Goal: Task Accomplishment & Management: Manage account settings

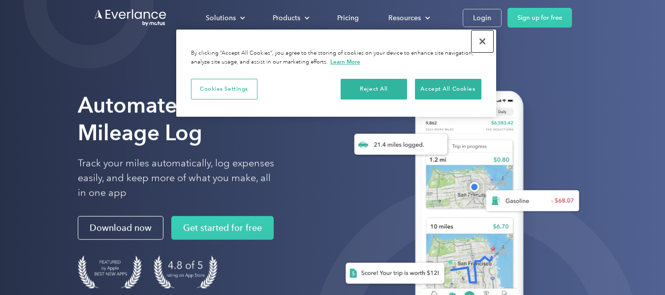
click at [482, 41] on button "Close" at bounding box center [482, 42] width 22 height 22
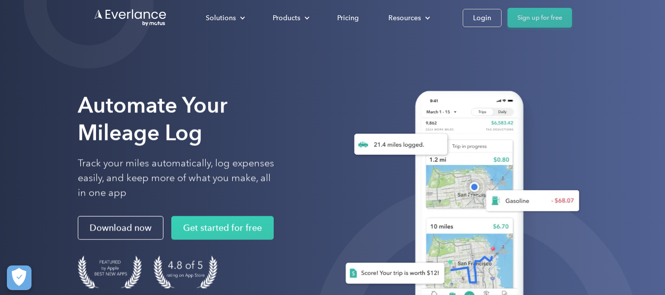
click at [528, 18] on link "Sign up for free" at bounding box center [539, 18] width 64 height 20
click at [486, 18] on div "Login" at bounding box center [482, 18] width 18 height 12
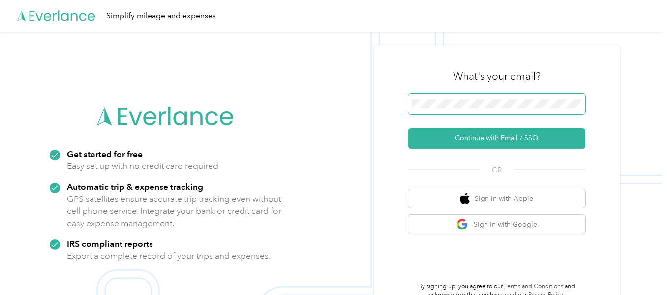
click at [516, 96] on span at bounding box center [496, 103] width 177 height 21
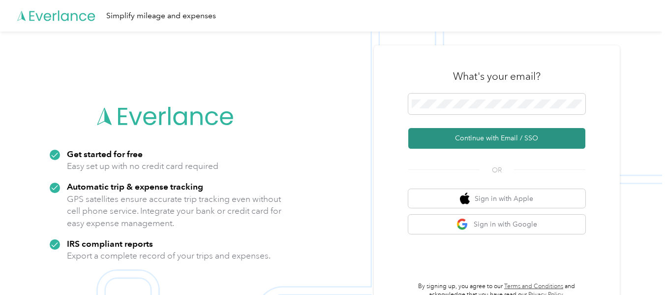
click at [499, 135] on button "Continue with Email / SSO" at bounding box center [496, 138] width 177 height 21
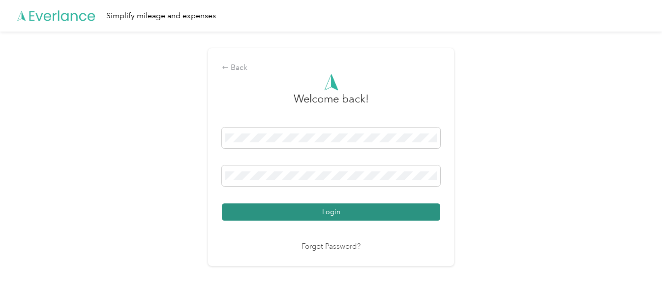
click at [375, 212] on button "Login" at bounding box center [331, 211] width 218 height 17
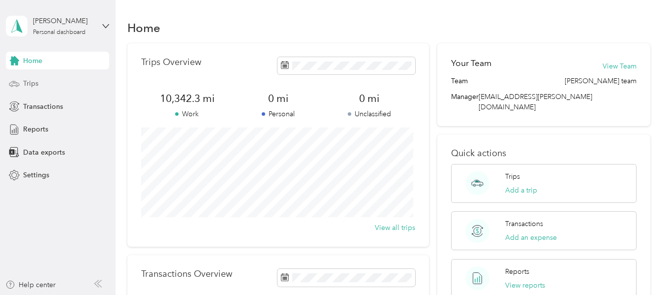
click at [56, 86] on div "Trips" at bounding box center [57, 84] width 103 height 18
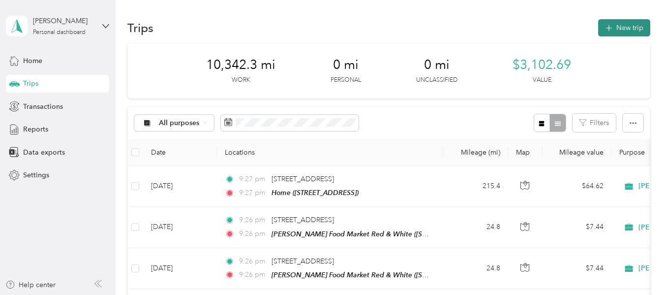
click at [626, 29] on button "New trip" at bounding box center [624, 27] width 52 height 17
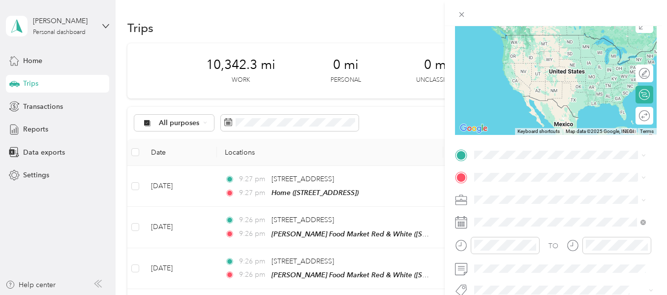
scroll to position [89, 0]
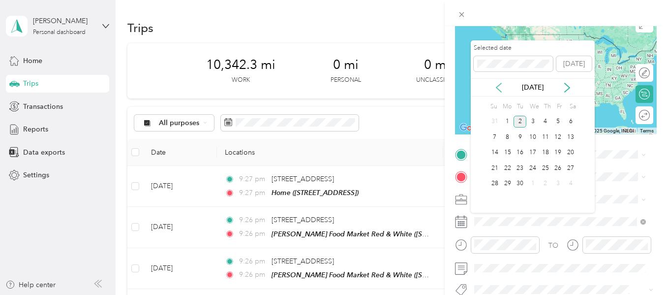
click at [502, 90] on icon at bounding box center [499, 88] width 10 height 10
click at [495, 137] on div "3" at bounding box center [495, 137] width 13 height 12
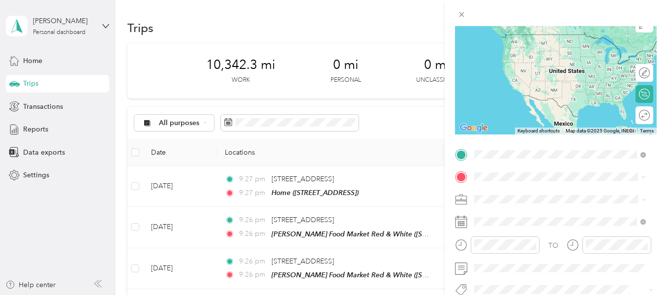
click at [516, 88] on span "[STREET_ADDRESS]" at bounding box center [524, 83] width 62 height 8
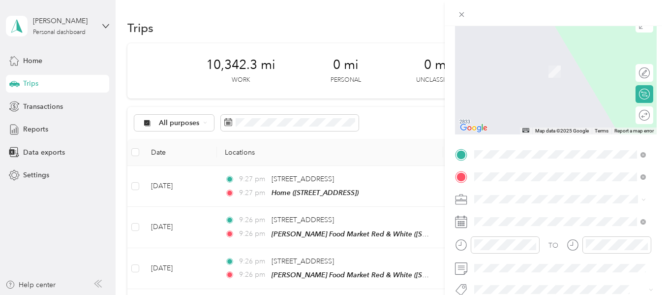
click at [521, 63] on span "[STREET_ADDRESS][PERSON_NAME][PERSON_NAME][US_STATE]" at bounding box center [568, 61] width 150 height 17
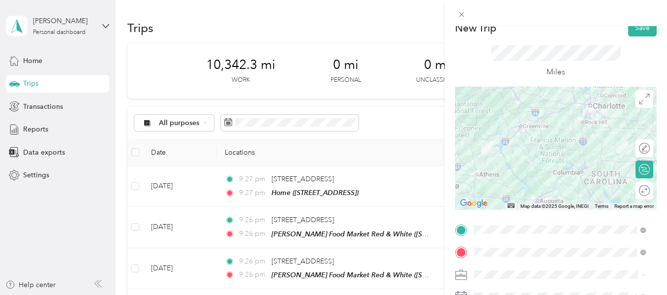
scroll to position [13, 0]
click at [569, 135] on div at bounding box center [556, 148] width 202 height 123
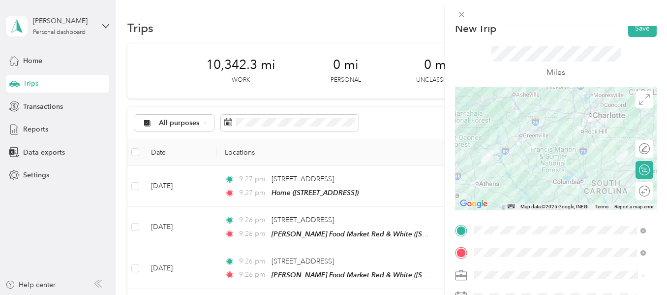
click at [564, 125] on div at bounding box center [556, 148] width 202 height 123
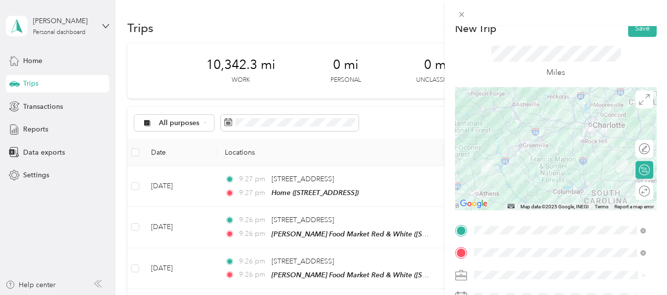
click at [556, 176] on div at bounding box center [556, 148] width 202 height 123
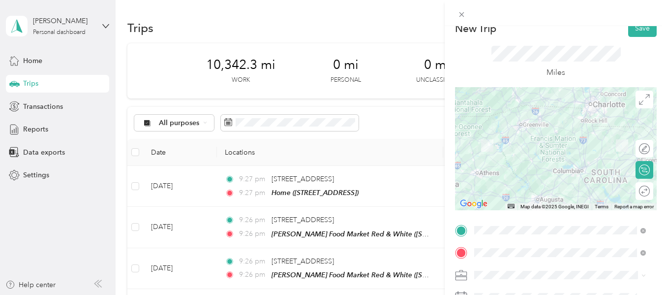
click at [571, 118] on div at bounding box center [556, 148] width 202 height 123
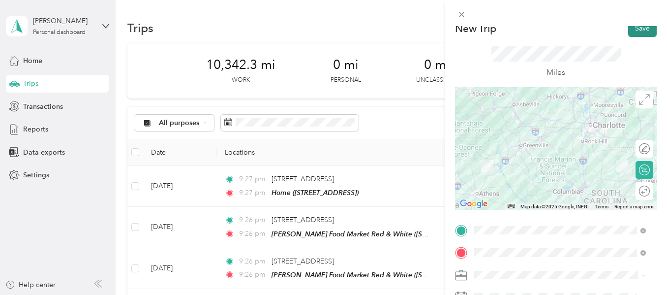
click at [636, 31] on button "Save" at bounding box center [642, 28] width 29 height 17
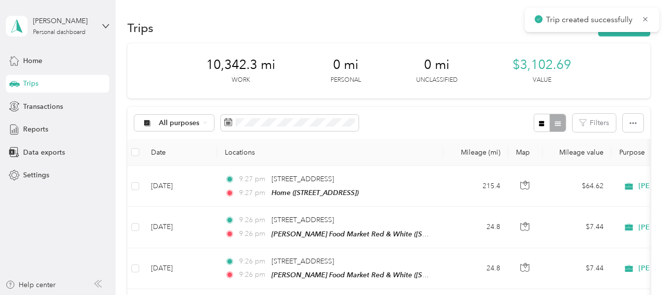
click at [634, 36] on div "Trips New trip" at bounding box center [388, 27] width 522 height 21
click at [637, 34] on button "New trip" at bounding box center [624, 27] width 52 height 17
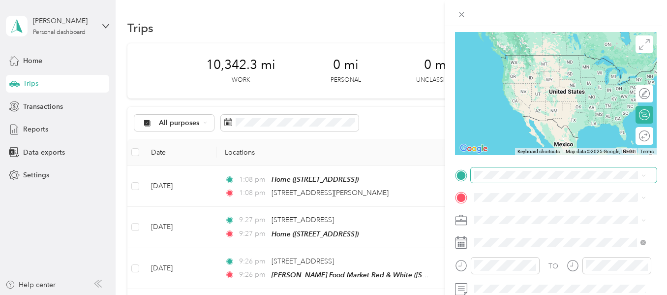
scroll to position [69, 0]
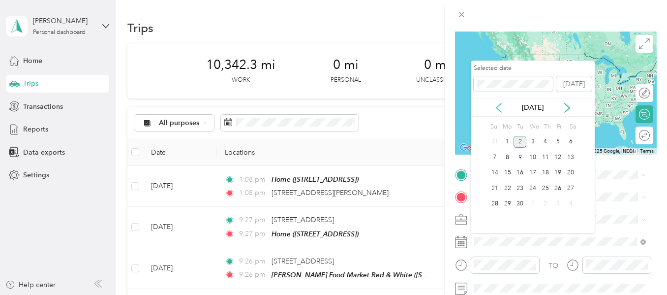
click at [499, 105] on icon at bounding box center [498, 107] width 5 height 9
click at [509, 153] on div "4" at bounding box center [507, 157] width 13 height 12
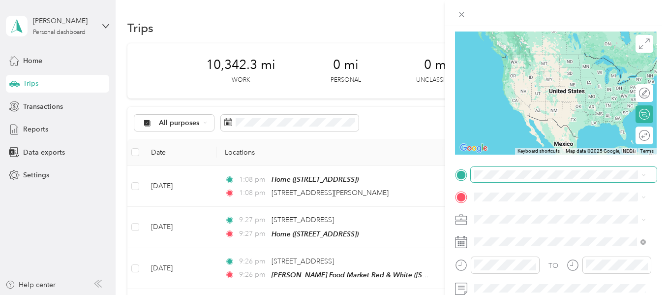
click at [502, 180] on span at bounding box center [564, 175] width 186 height 16
click at [508, 62] on span "[STREET_ADDRESS][PERSON_NAME][PERSON_NAME][US_STATE]" at bounding box center [568, 58] width 150 height 17
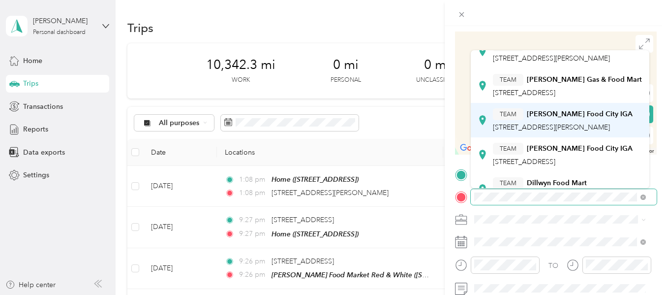
scroll to position [36, 0]
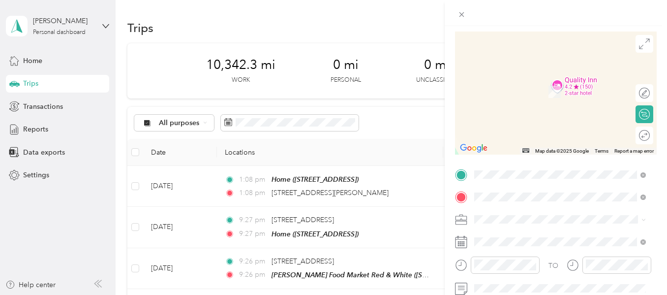
click at [548, 121] on div "TEAM [PERSON_NAME] Food City IGA [STREET_ADDRESS][PERSON_NAME]" at bounding box center [563, 121] width 140 height 24
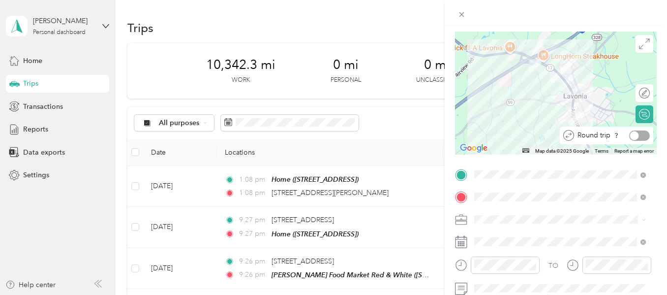
click at [637, 133] on div at bounding box center [639, 135] width 21 height 10
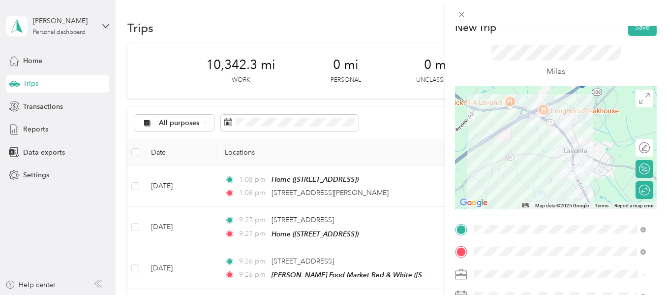
scroll to position [0, 0]
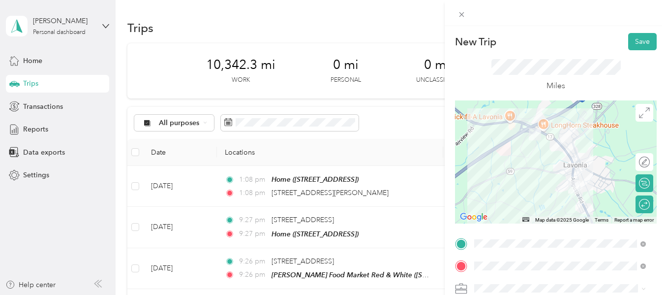
click at [631, 32] on div "New Trip Save This trip cannot be edited because it is either under review, app…" at bounding box center [556, 173] width 222 height 295
click at [631, 37] on button "Save" at bounding box center [642, 41] width 29 height 17
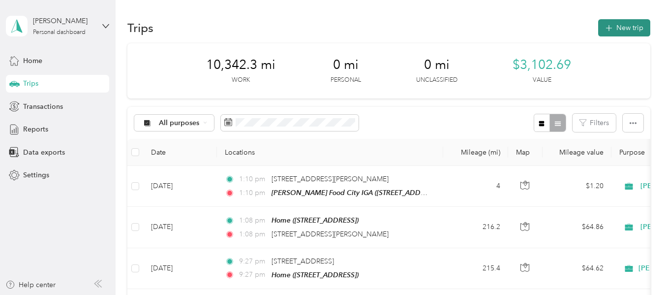
click at [619, 33] on button "New trip" at bounding box center [624, 27] width 52 height 17
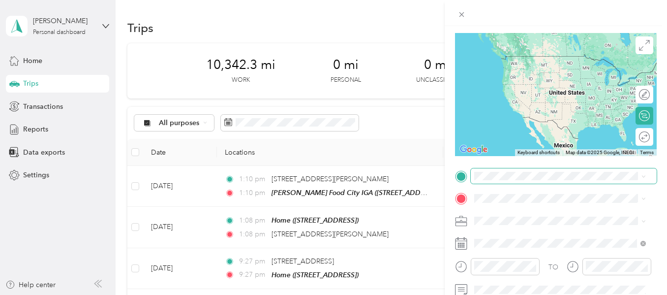
scroll to position [68, 0]
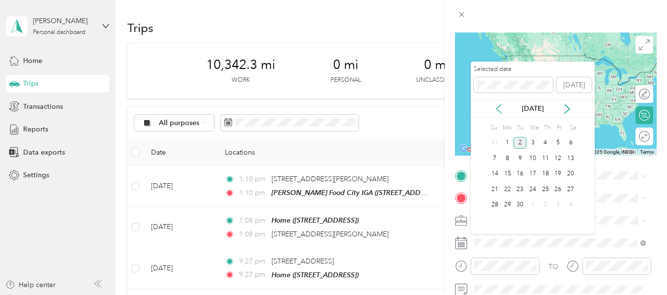
click at [497, 106] on icon at bounding box center [499, 109] width 10 height 10
click at [517, 159] on div "5" at bounding box center [520, 158] width 13 height 12
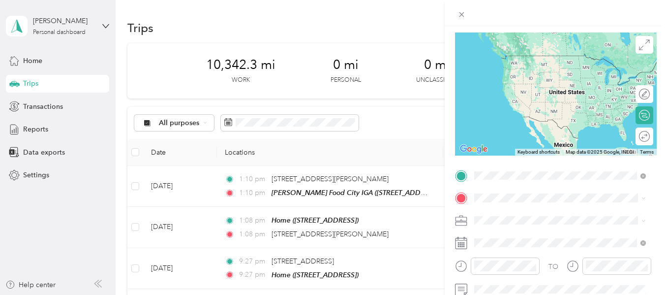
click at [519, 69] on li "[STREET_ADDRESS][PERSON_NAME][PERSON_NAME][US_STATE]" at bounding box center [560, 60] width 179 height 28
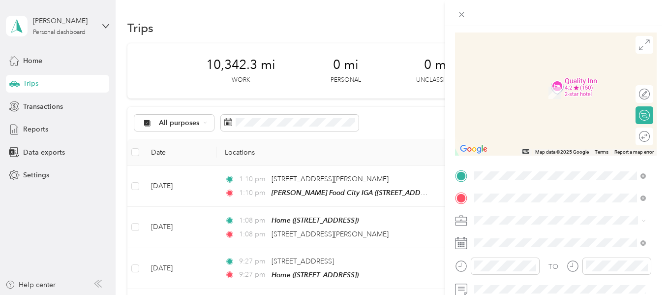
click at [518, 169] on div "TEAM [PERSON_NAME] Food City IGA [STREET_ADDRESS][PERSON_NAME]" at bounding box center [563, 158] width 140 height 24
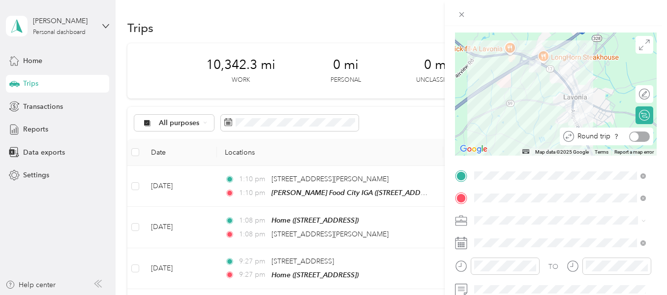
click at [635, 136] on div at bounding box center [639, 136] width 21 height 10
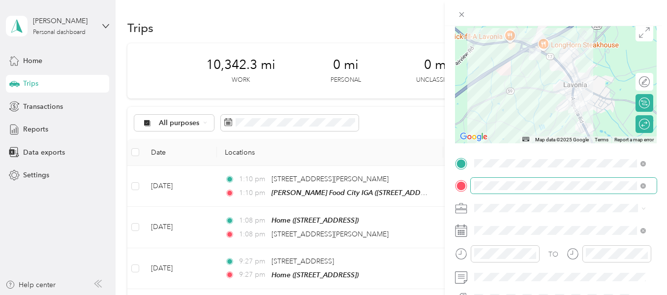
scroll to position [0, 0]
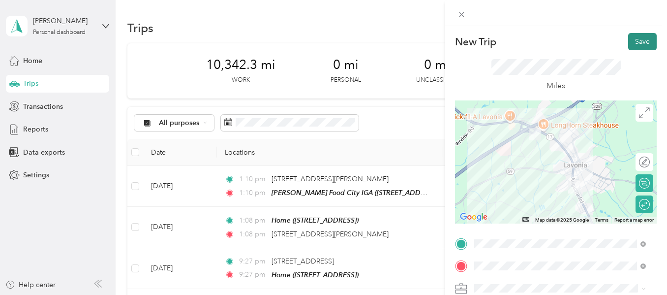
click at [631, 45] on button "Save" at bounding box center [642, 41] width 29 height 17
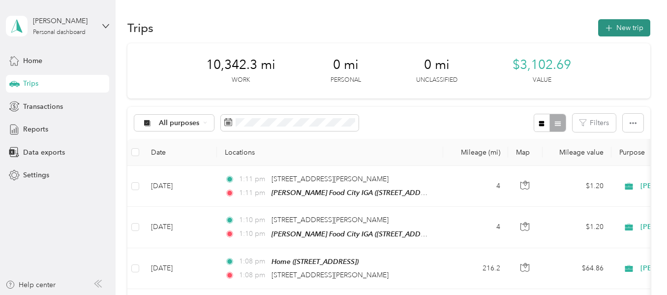
click at [627, 31] on button "New trip" at bounding box center [624, 27] width 52 height 17
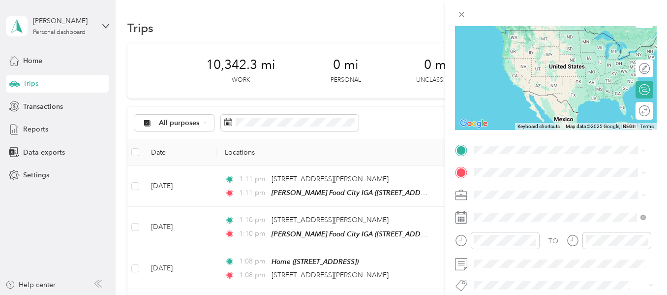
scroll to position [94, 0]
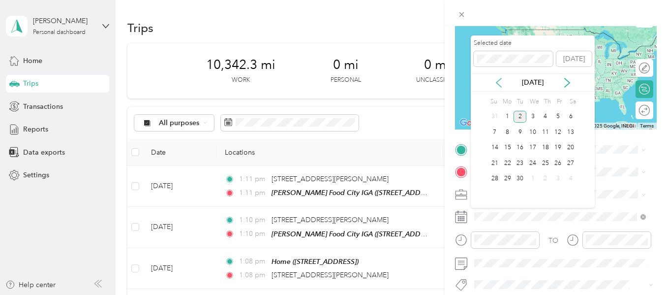
click at [500, 79] on icon at bounding box center [498, 82] width 5 height 9
click at [532, 134] on div "6" at bounding box center [532, 132] width 13 height 12
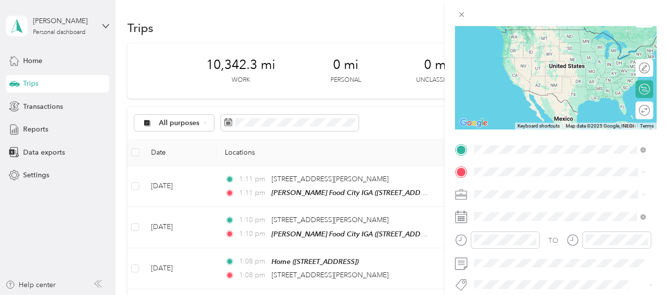
click at [525, 37] on span "[STREET_ADDRESS][PERSON_NAME][PERSON_NAME][US_STATE]" at bounding box center [568, 33] width 150 height 17
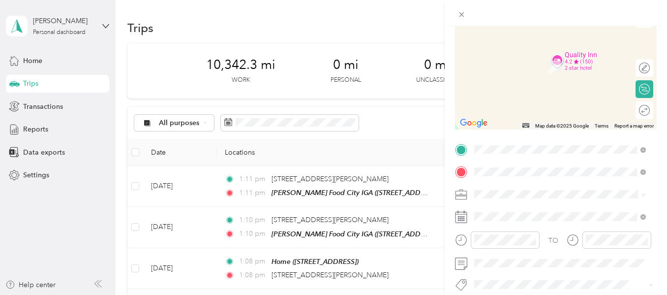
click at [539, 130] on div "TEAM [PERSON_NAME] Food City IGA [STREET_ADDRESS][PERSON_NAME]" at bounding box center [563, 132] width 140 height 24
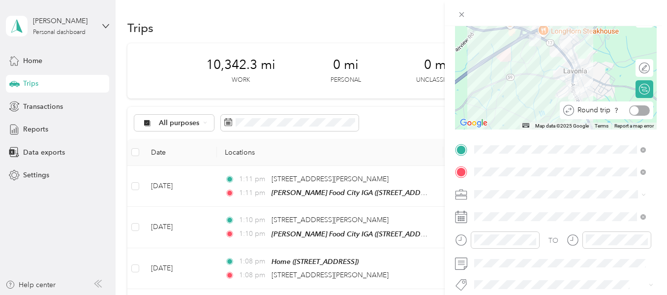
click at [636, 109] on div at bounding box center [639, 110] width 21 height 10
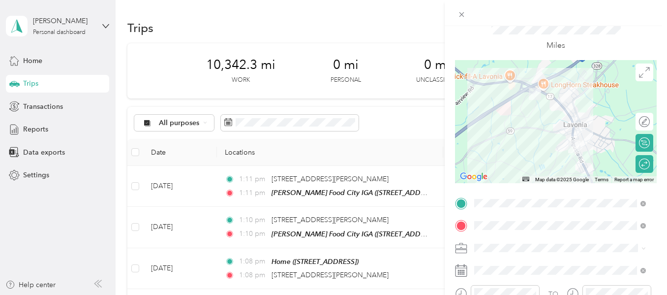
scroll to position [0, 0]
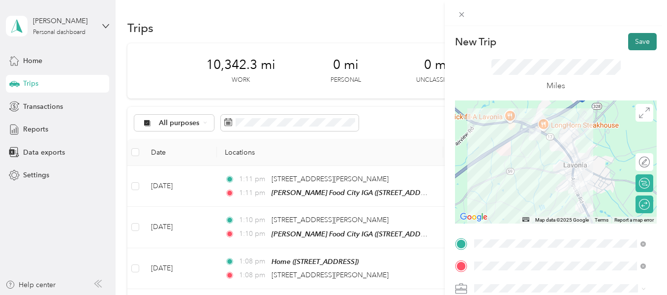
click at [639, 40] on button "Save" at bounding box center [642, 41] width 29 height 17
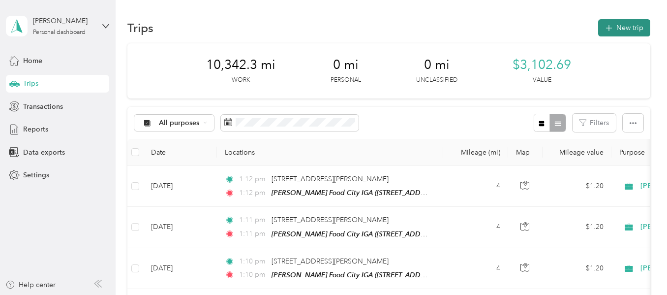
click at [630, 34] on button "New trip" at bounding box center [624, 27] width 52 height 17
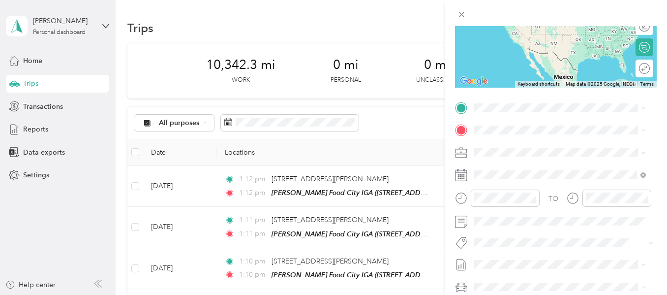
scroll to position [139, 0]
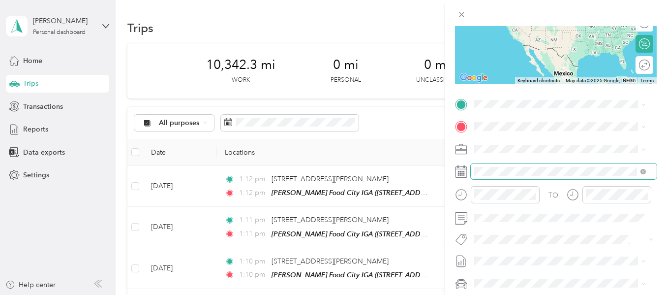
click at [505, 176] on span at bounding box center [564, 171] width 186 height 16
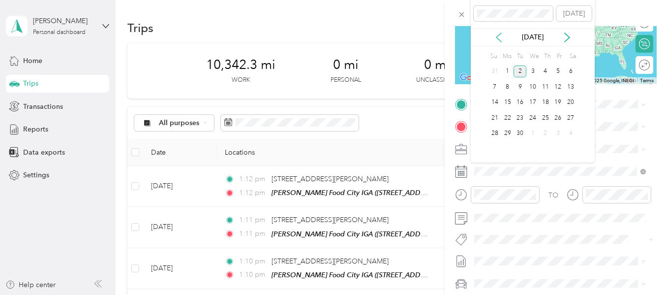
click at [497, 38] on icon at bounding box center [498, 37] width 5 height 9
click at [542, 90] on div "7" at bounding box center [545, 87] width 13 height 12
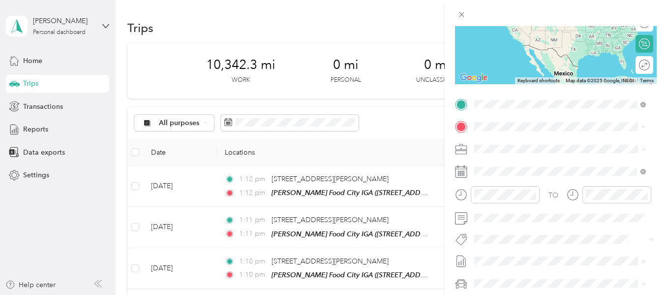
click at [513, 137] on span "[STREET_ADDRESS][PERSON_NAME][PERSON_NAME][US_STATE]" at bounding box center [568, 143] width 150 height 17
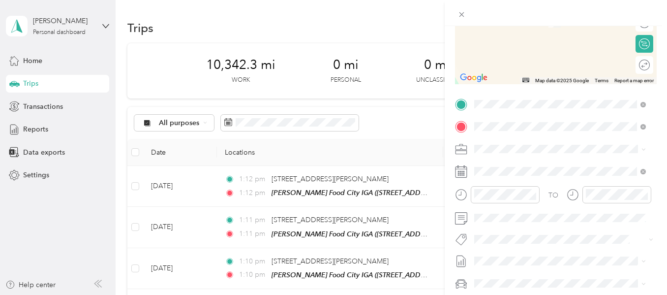
click at [516, 232] on span "TEAM" at bounding box center [508, 236] width 17 height 9
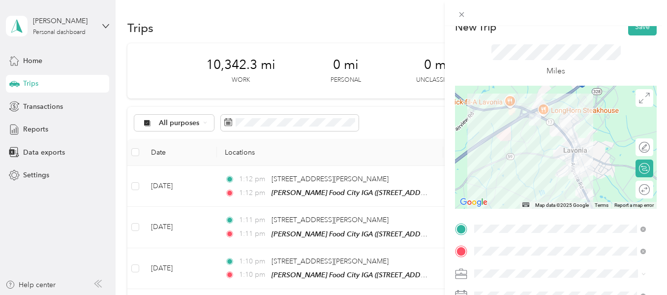
scroll to position [0, 0]
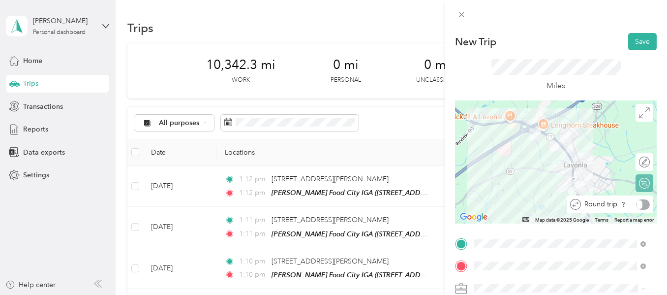
click at [638, 204] on div at bounding box center [643, 204] width 14 height 10
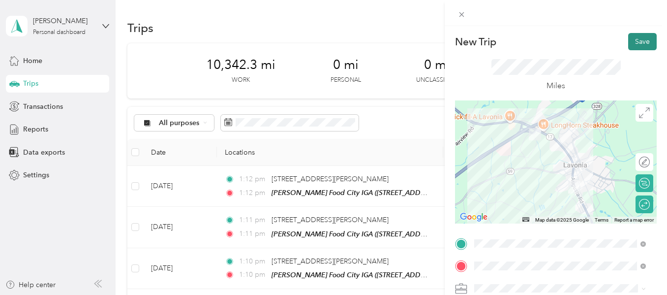
click at [629, 47] on button "Save" at bounding box center [642, 41] width 29 height 17
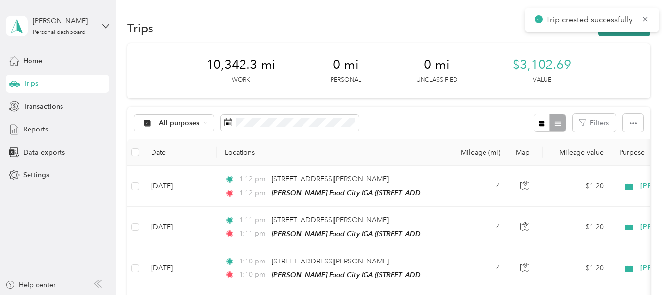
click at [620, 34] on button "New trip" at bounding box center [624, 27] width 52 height 17
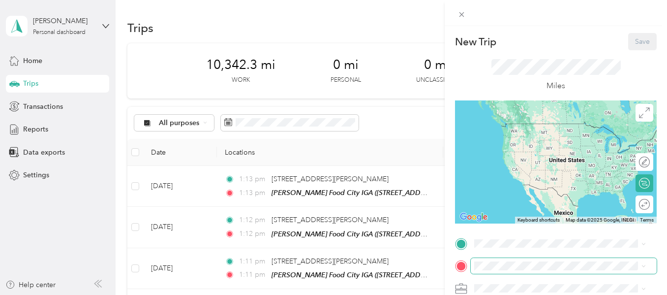
scroll to position [110, 0]
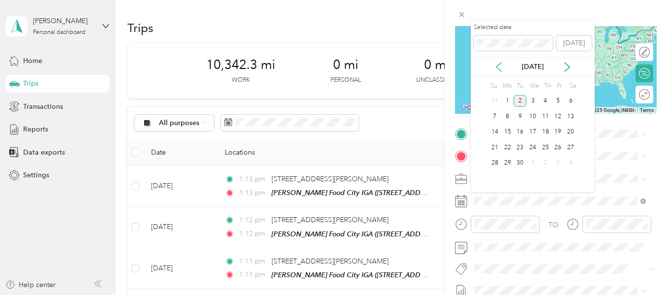
click at [501, 67] on icon at bounding box center [499, 67] width 10 height 10
click at [559, 119] on div "8" at bounding box center [558, 116] width 13 height 12
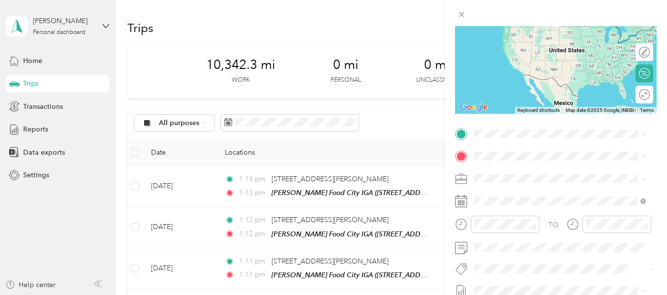
click at [528, 172] on span "[STREET_ADDRESS][PERSON_NAME][PERSON_NAME][US_STATE]" at bounding box center [568, 172] width 150 height 17
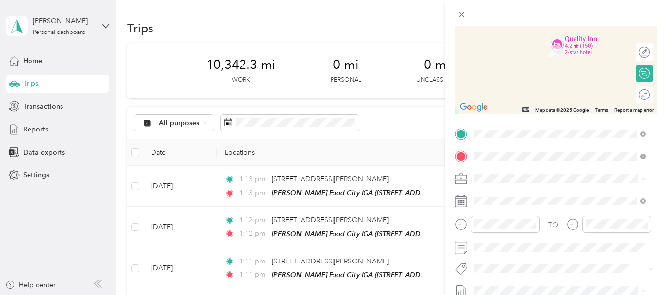
click at [514, 90] on span "[STREET_ADDRESS]" at bounding box center [524, 85] width 62 height 8
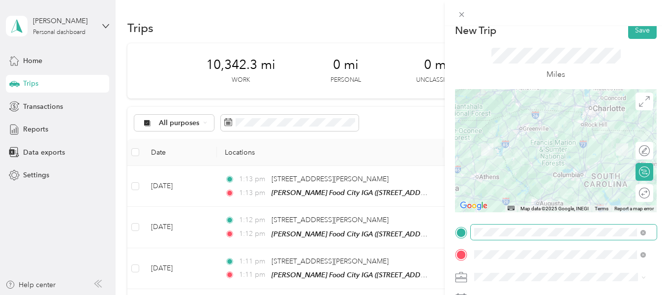
scroll to position [9, 0]
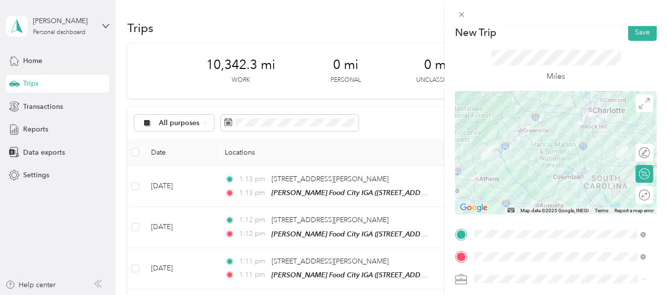
click at [525, 179] on div at bounding box center [556, 152] width 202 height 123
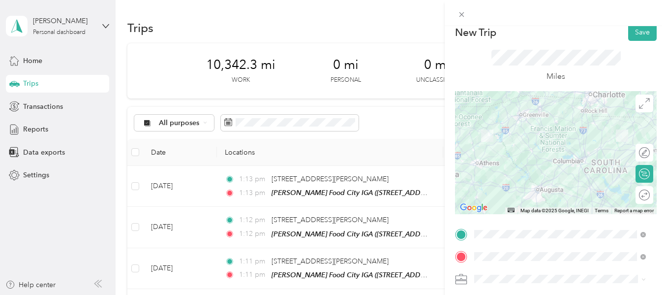
click at [528, 189] on div at bounding box center [556, 152] width 202 height 123
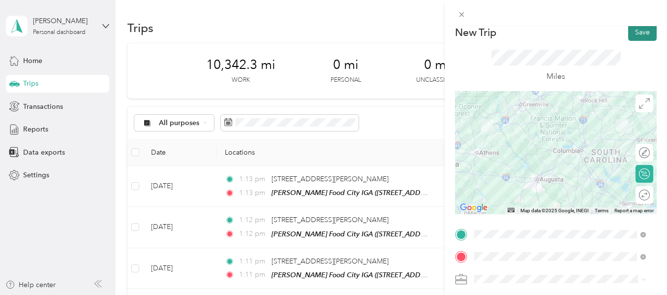
click at [635, 36] on button "Save" at bounding box center [642, 32] width 29 height 17
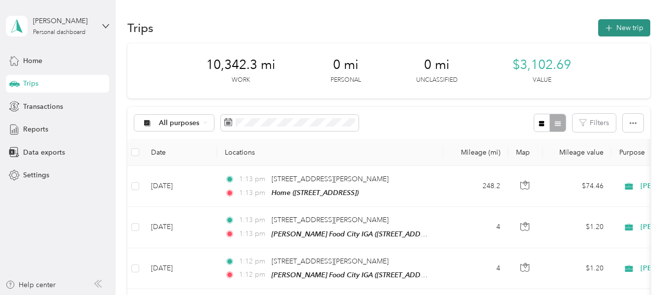
click at [615, 31] on button "New trip" at bounding box center [624, 27] width 52 height 17
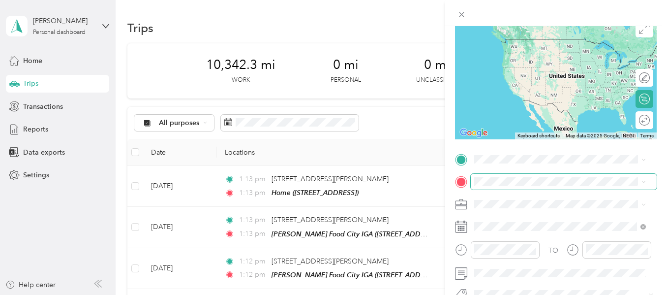
scroll to position [87, 0]
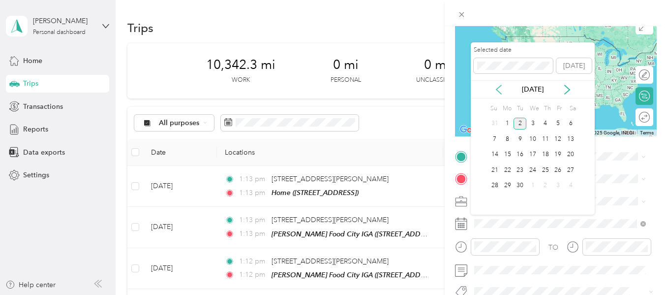
click at [501, 94] on icon at bounding box center [498, 89] width 5 height 9
click at [498, 152] on div "10" at bounding box center [495, 155] width 13 height 12
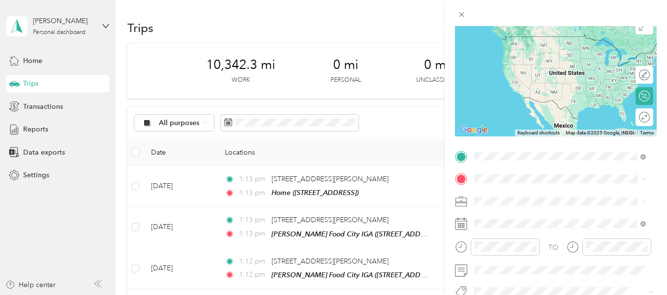
click at [504, 90] on span "[STREET_ADDRESS]" at bounding box center [524, 85] width 62 height 8
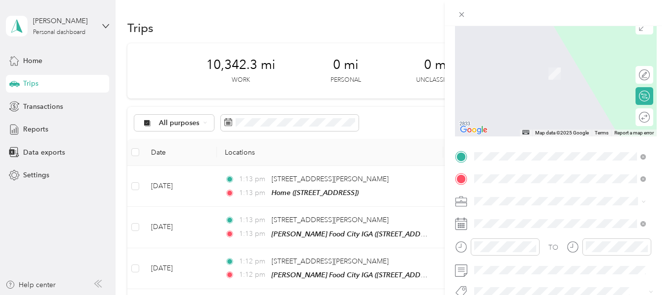
click at [531, 75] on span "[STREET_ADDRESS][PERSON_NAME]" at bounding box center [551, 77] width 117 height 8
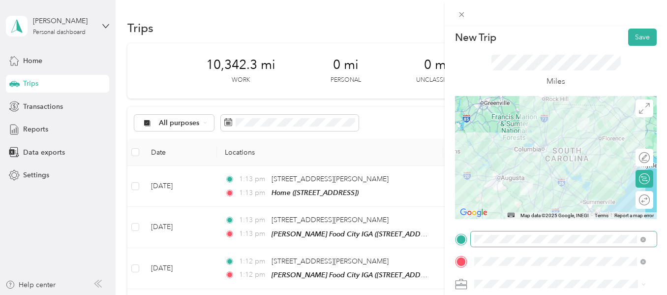
scroll to position [0, 0]
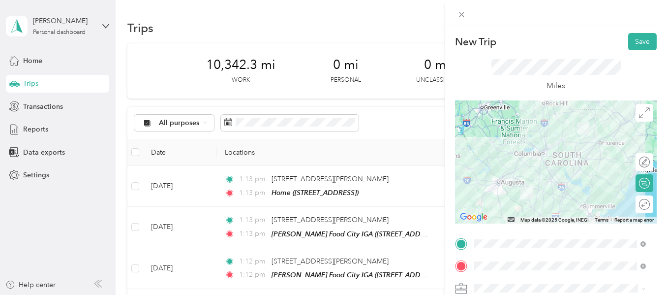
click at [556, 163] on div at bounding box center [556, 161] width 202 height 123
click at [575, 173] on div at bounding box center [556, 161] width 202 height 123
click at [571, 173] on div at bounding box center [556, 161] width 202 height 123
click at [633, 41] on button "Save" at bounding box center [642, 41] width 29 height 17
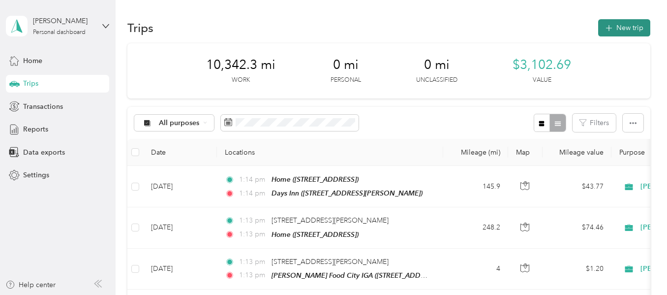
click at [614, 25] on button "New trip" at bounding box center [624, 27] width 52 height 17
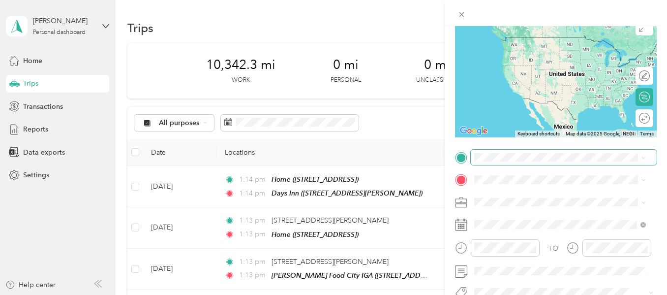
scroll to position [87, 0]
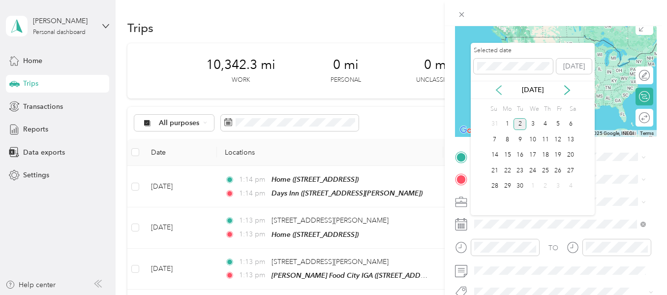
click at [498, 92] on icon at bounding box center [499, 90] width 10 height 10
click at [507, 155] on div "11" at bounding box center [507, 155] width 13 height 12
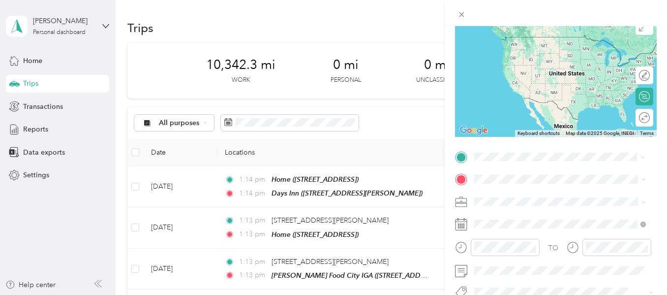
click at [541, 59] on span "[STREET_ADDRESS][PERSON_NAME]" at bounding box center [551, 55] width 117 height 8
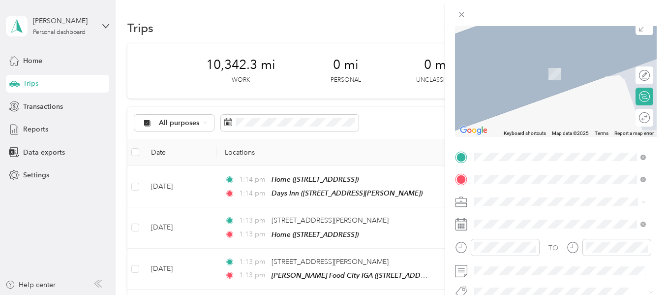
click at [536, 226] on div "TEAM Palm Pantry Grocery [STREET_ADDRESS]" at bounding box center [542, 226] width 99 height 24
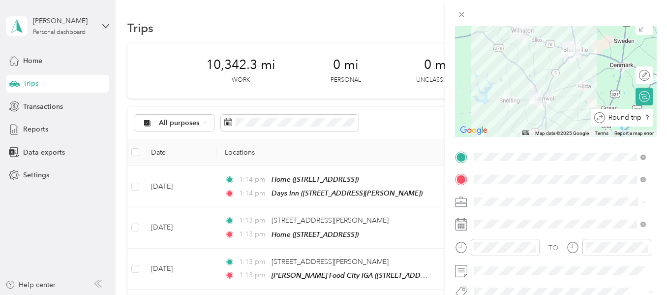
click at [660, 119] on div at bounding box center [660, 118] width 0 height 10
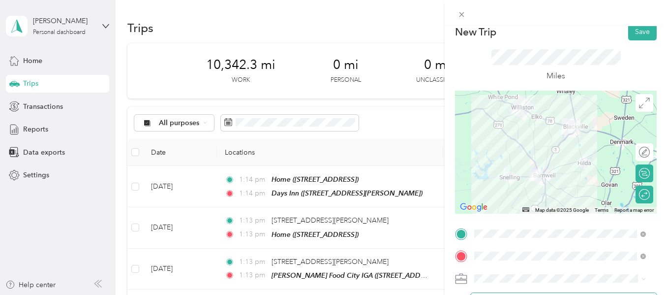
scroll to position [0, 0]
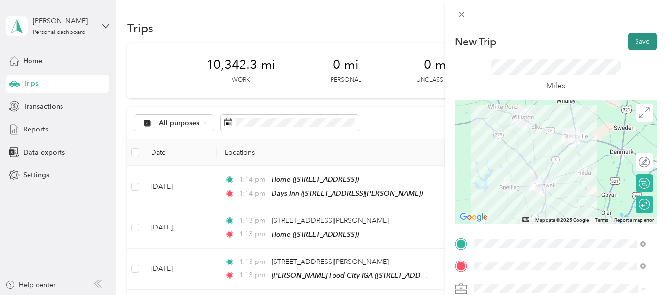
click at [641, 42] on button "Save" at bounding box center [642, 41] width 29 height 17
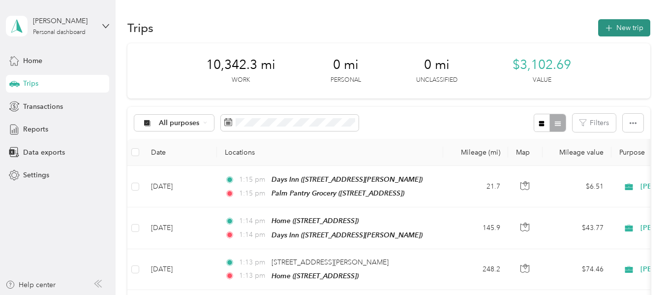
click at [629, 34] on button "New trip" at bounding box center [624, 27] width 52 height 17
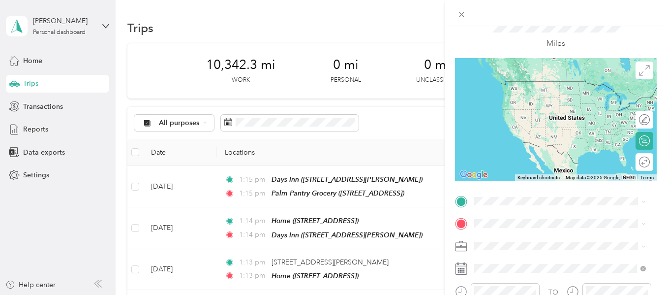
scroll to position [46, 0]
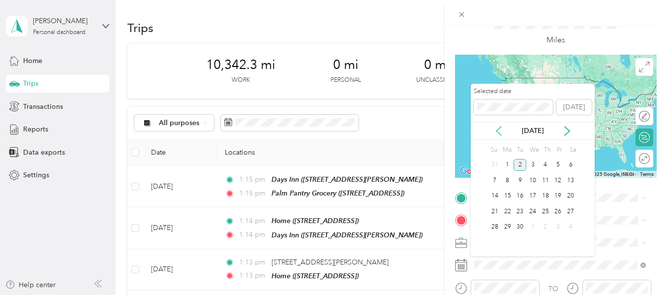
click at [501, 135] on icon at bounding box center [498, 130] width 5 height 9
click at [520, 196] on div "12" at bounding box center [520, 196] width 13 height 12
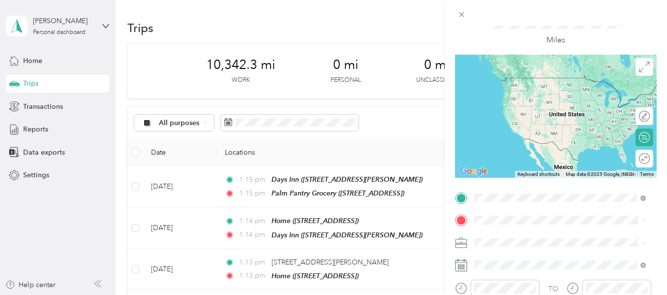
click at [528, 97] on span "[STREET_ADDRESS][PERSON_NAME]" at bounding box center [551, 96] width 117 height 8
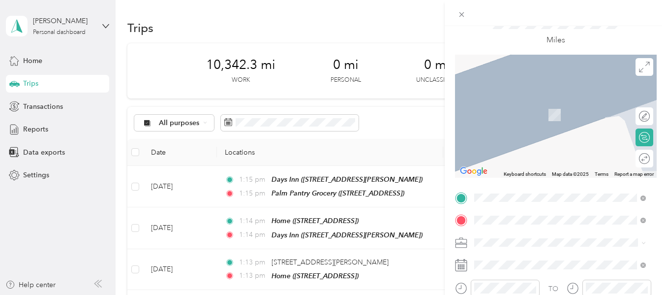
click at [537, 153] on span "[STREET_ADDRESS]" at bounding box center [524, 156] width 62 height 8
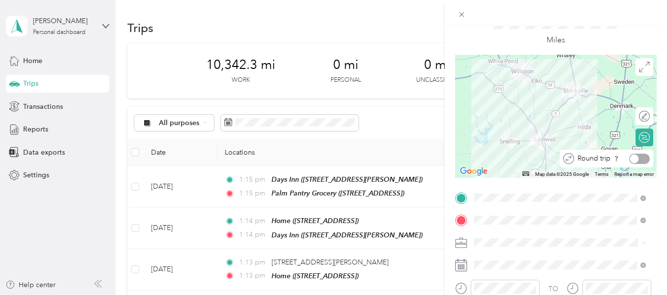
click at [637, 158] on div at bounding box center [639, 158] width 21 height 10
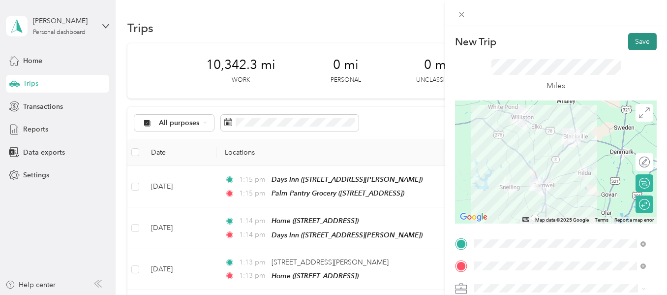
click at [636, 43] on button "Save" at bounding box center [642, 41] width 29 height 17
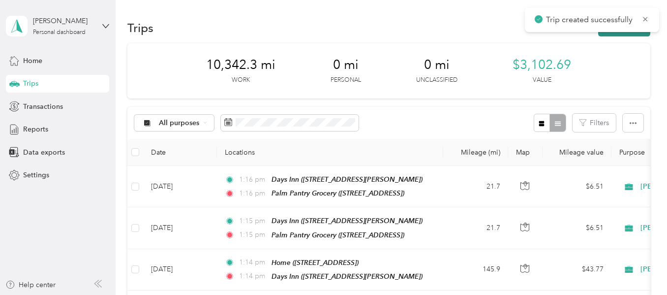
click at [623, 33] on button "New trip" at bounding box center [624, 27] width 52 height 17
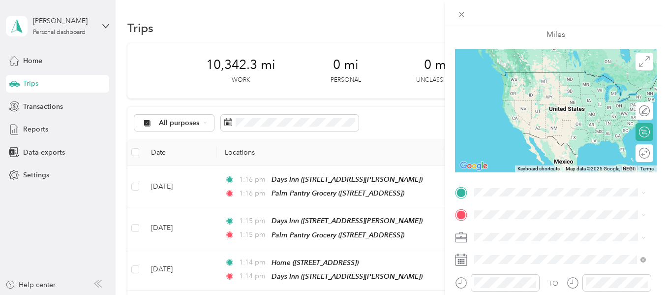
scroll to position [52, 0]
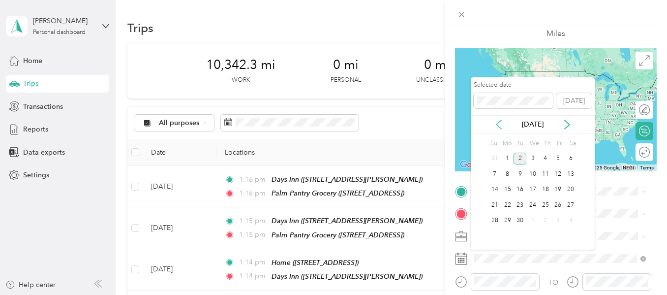
click at [497, 128] on icon at bounding box center [499, 125] width 10 height 10
click at [534, 187] on div "13" at bounding box center [532, 190] width 13 height 12
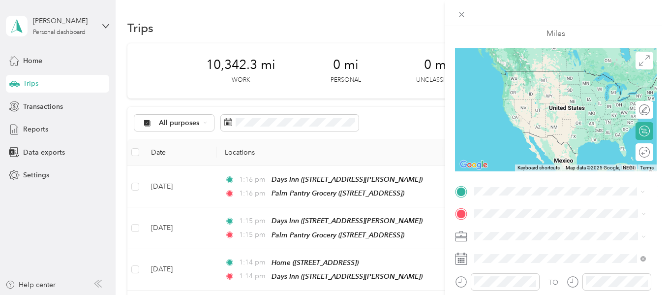
click at [554, 75] on div "TEAM Days Inn" at bounding box center [551, 76] width 117 height 12
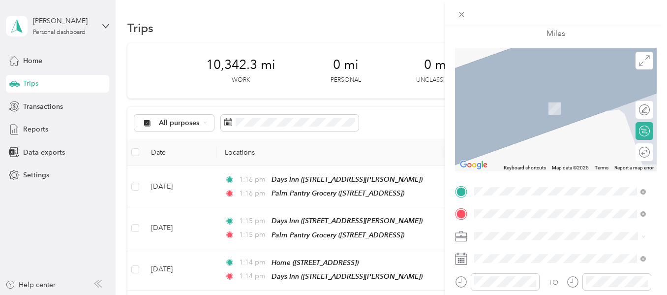
click at [540, 147] on span "[STREET_ADDRESS]" at bounding box center [524, 150] width 62 height 8
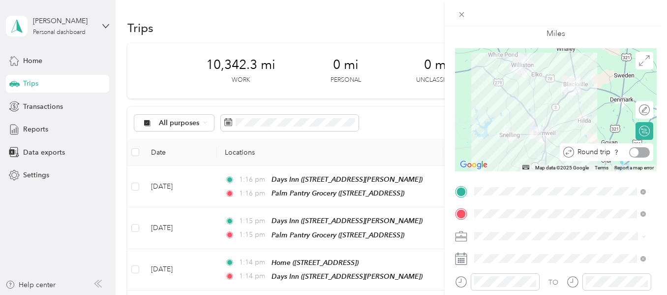
click at [641, 152] on div at bounding box center [639, 152] width 21 height 10
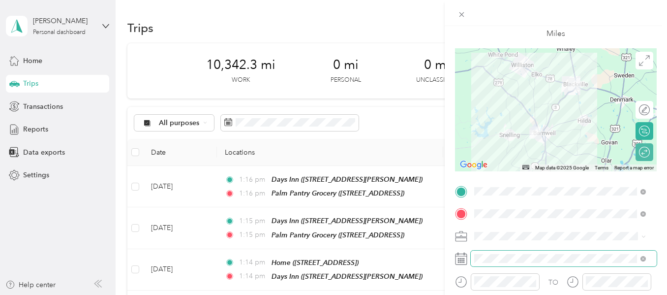
scroll to position [0, 0]
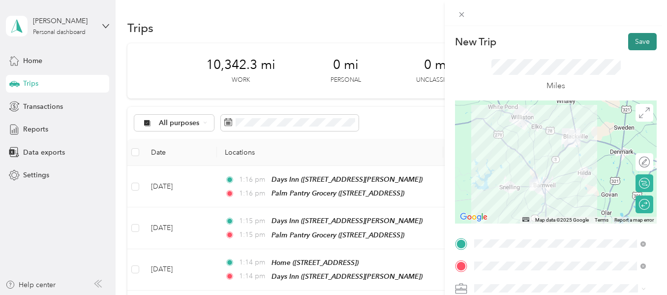
click at [632, 37] on button "Save" at bounding box center [642, 41] width 29 height 17
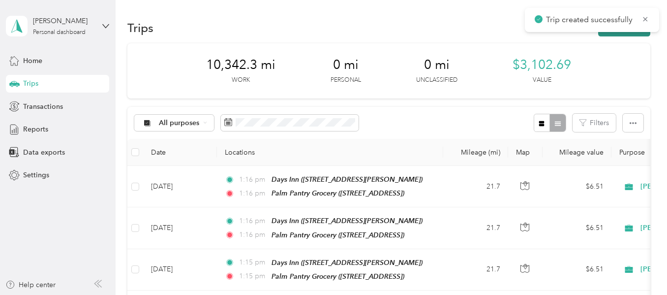
click at [615, 33] on button "New trip" at bounding box center [624, 27] width 52 height 17
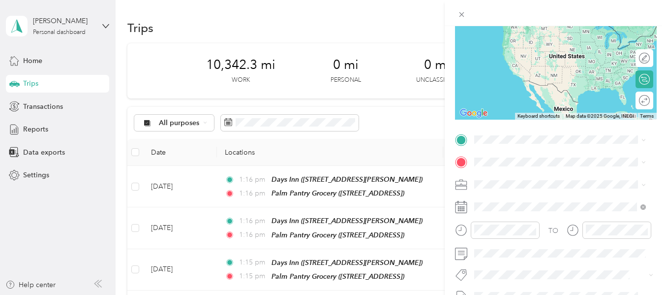
scroll to position [105, 0]
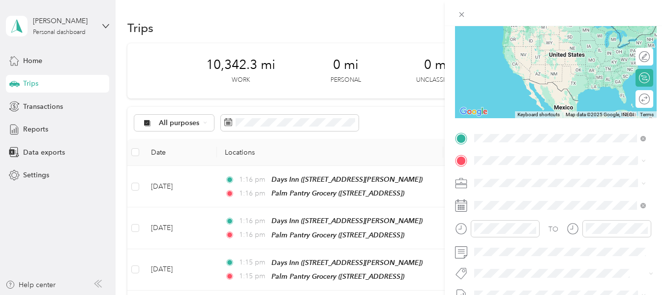
click at [541, 181] on strong "Days Inn" at bounding box center [541, 178] width 28 height 9
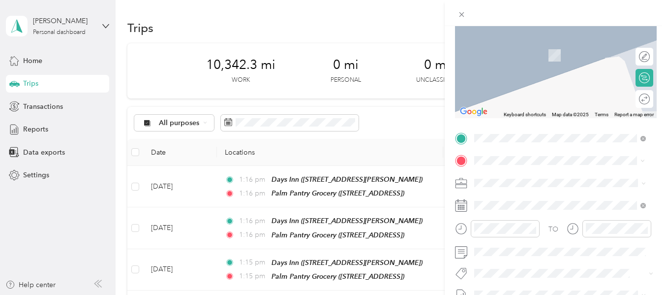
click at [534, 203] on strong "Palm Pantry Grocery" at bounding box center [559, 200] width 65 height 9
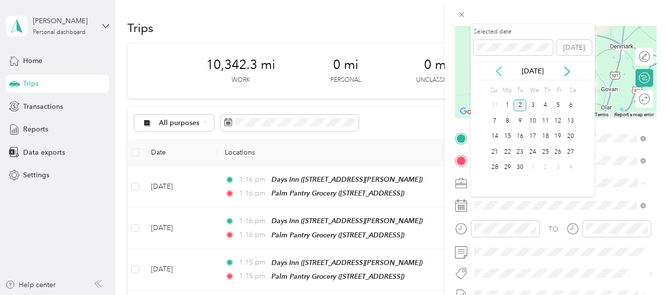
click at [496, 74] on icon at bounding box center [499, 71] width 10 height 10
click at [547, 133] on div "14" at bounding box center [545, 136] width 13 height 12
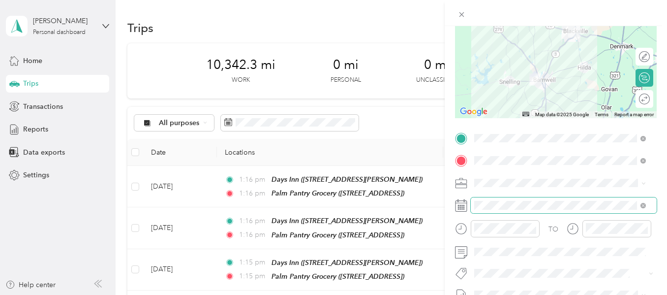
scroll to position [0, 0]
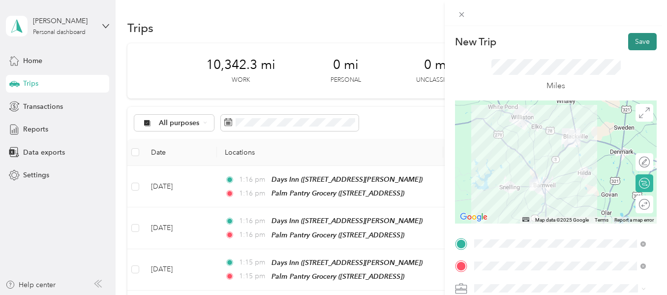
click at [634, 44] on button "Save" at bounding box center [642, 41] width 29 height 17
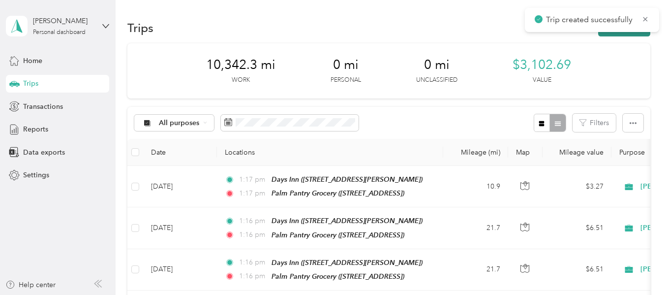
click at [619, 35] on button "New trip" at bounding box center [624, 27] width 52 height 17
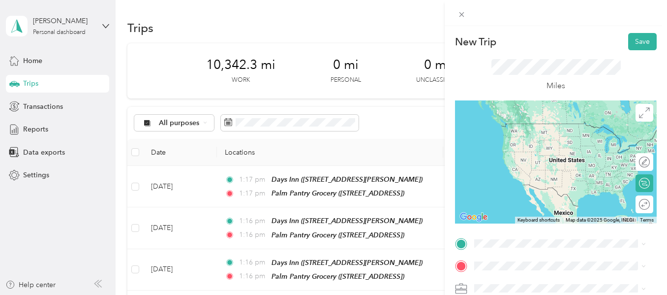
click at [529, 186] on ol "From your Favorite places TEAM Palm Pantry Grocery [STREET_ADDRESS] From search…" at bounding box center [560, 183] width 179 height 100
click at [510, 174] on div "TEAM Palm Pantry Grocery [STREET_ADDRESS]" at bounding box center [542, 172] width 99 height 24
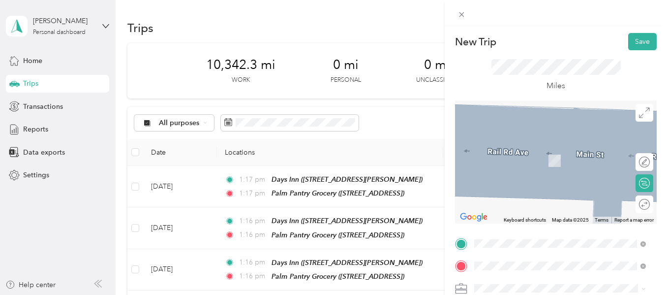
click at [535, 199] on span "[STREET_ADDRESS]" at bounding box center [524, 195] width 62 height 8
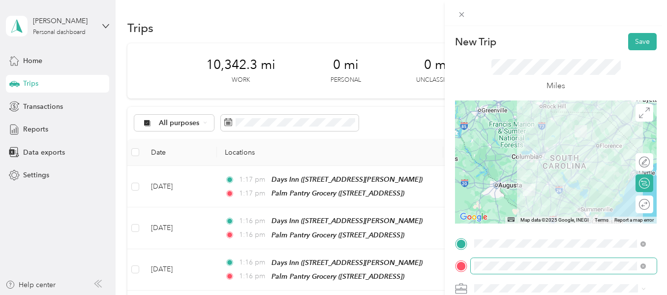
scroll to position [63, 0]
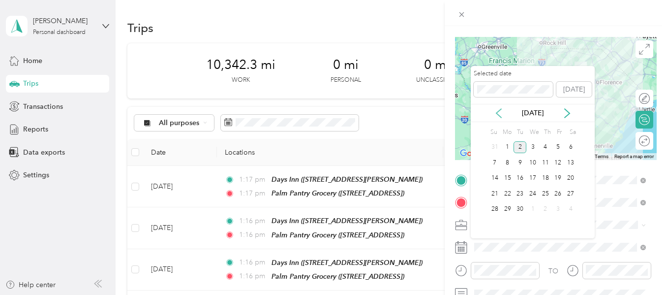
click at [499, 109] on icon at bounding box center [499, 113] width 10 height 10
click at [544, 178] on div "14" at bounding box center [545, 178] width 13 height 12
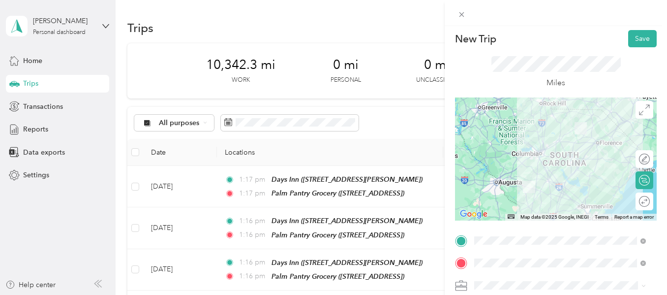
scroll to position [0, 0]
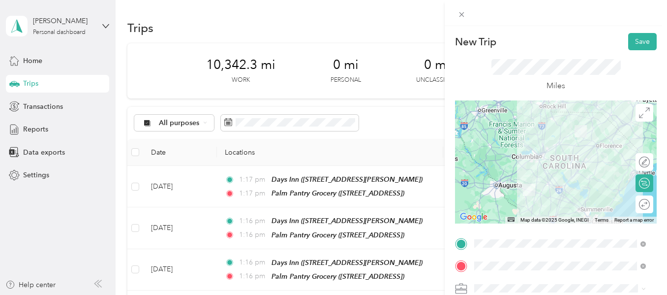
click at [563, 186] on div at bounding box center [556, 161] width 202 height 123
click at [559, 184] on div at bounding box center [556, 161] width 202 height 123
click at [551, 171] on div at bounding box center [556, 161] width 202 height 123
click at [554, 184] on div at bounding box center [556, 161] width 202 height 123
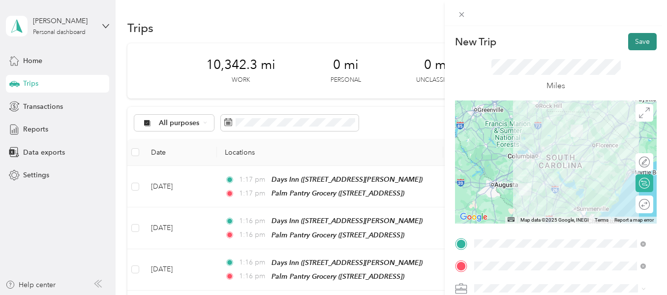
click at [630, 43] on button "Save" at bounding box center [642, 41] width 29 height 17
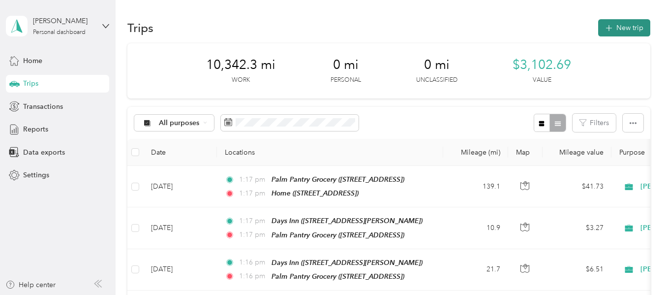
click at [618, 34] on button "New trip" at bounding box center [624, 27] width 52 height 17
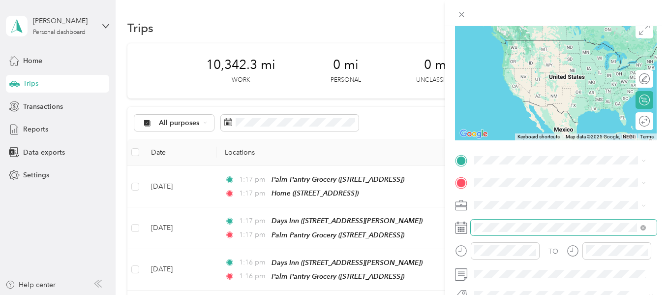
scroll to position [84, 0]
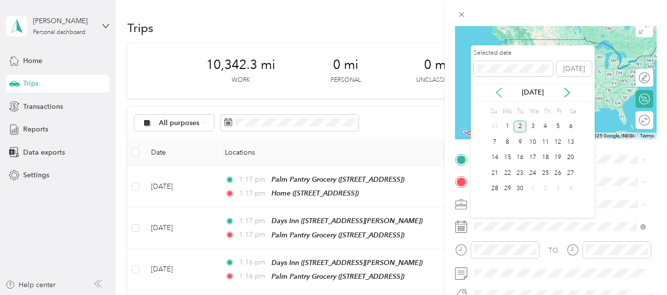
click at [502, 97] on icon at bounding box center [499, 93] width 10 height 10
click at [494, 190] on div "24" at bounding box center [495, 189] width 13 height 12
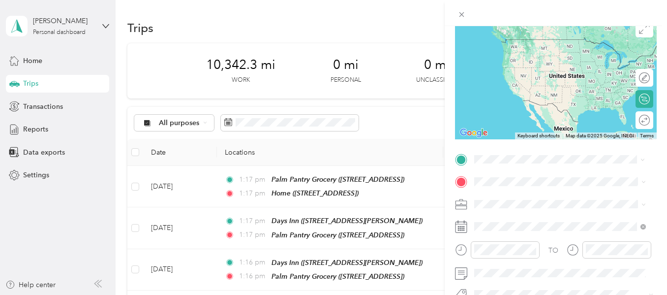
click at [509, 92] on span "[STREET_ADDRESS]" at bounding box center [524, 88] width 62 height 8
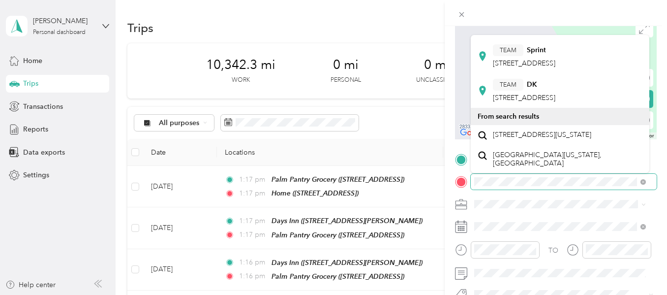
scroll to position [408, 0]
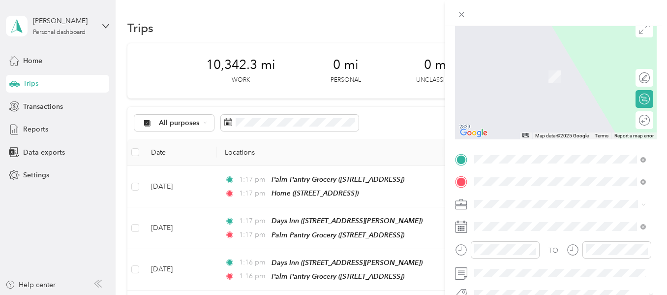
click at [555, 64] on span "[STREET_ADDRESS][US_STATE]" at bounding box center [542, 62] width 98 height 9
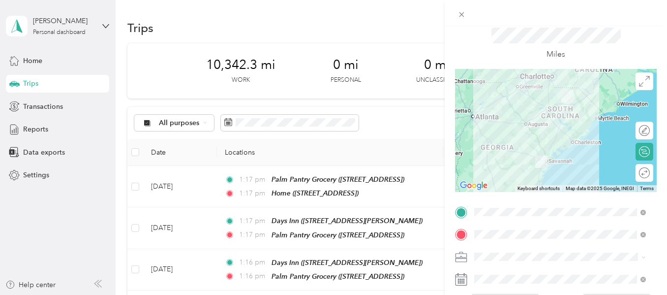
scroll to position [25, 0]
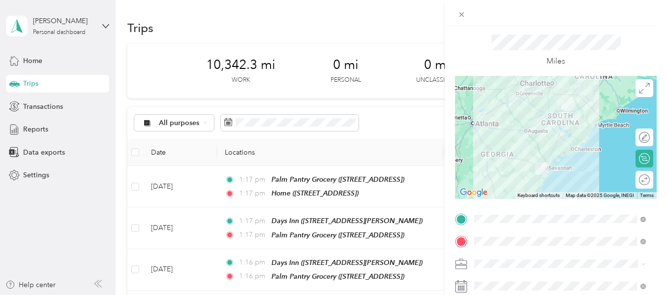
click at [553, 120] on div at bounding box center [556, 137] width 202 height 123
click at [546, 114] on div at bounding box center [556, 137] width 202 height 123
click at [547, 114] on div at bounding box center [556, 137] width 202 height 123
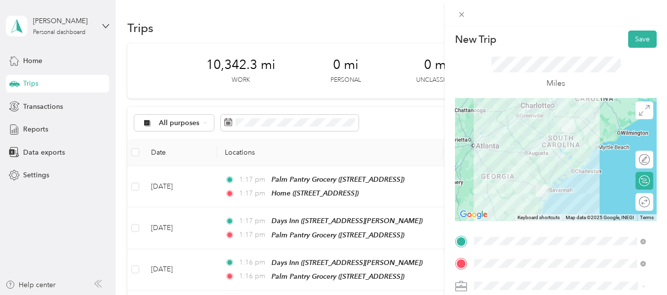
scroll to position [2, 0]
click at [628, 43] on button "Save" at bounding box center [642, 39] width 29 height 17
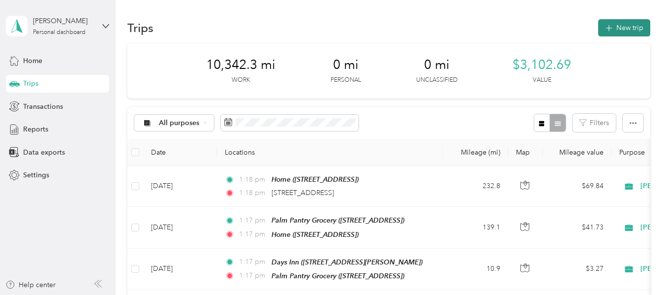
click at [609, 29] on icon "button" at bounding box center [608, 28] width 11 height 11
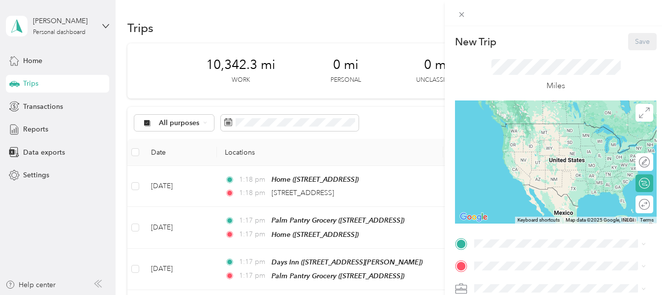
scroll to position [80, 0]
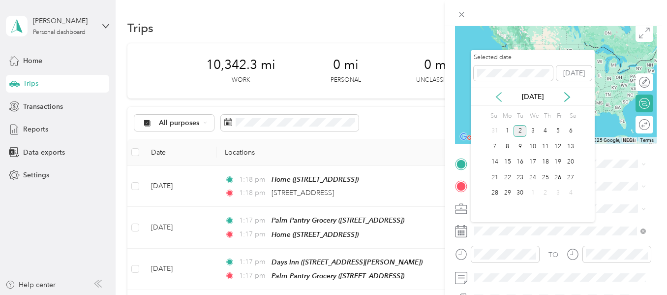
click at [501, 96] on icon at bounding box center [499, 97] width 10 height 10
click at [507, 195] on div "25" at bounding box center [507, 193] width 13 height 12
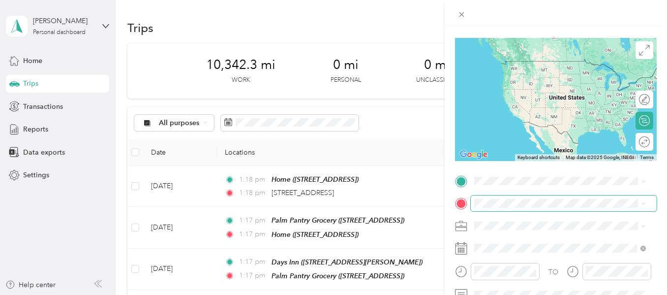
scroll to position [62, 0]
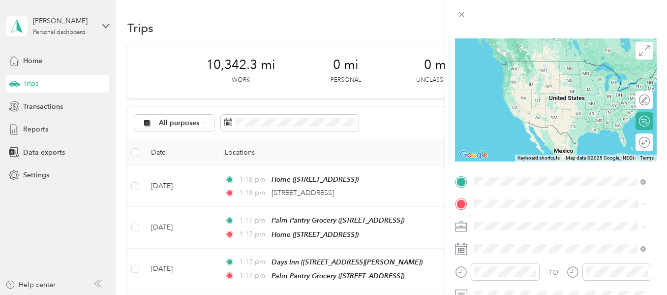
click at [561, 69] on div "[STREET_ADDRESS][US_STATE]" at bounding box center [560, 62] width 165 height 13
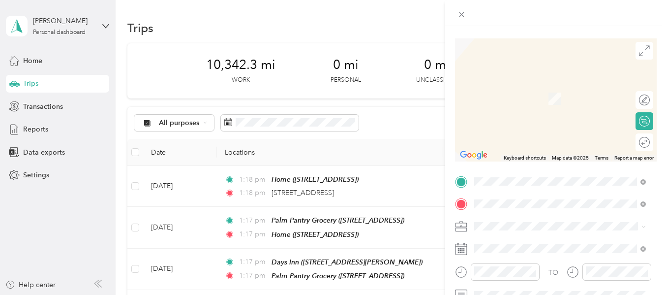
click at [533, 244] on span "[STREET_ADDRESS][US_STATE]" at bounding box center [542, 239] width 98 height 9
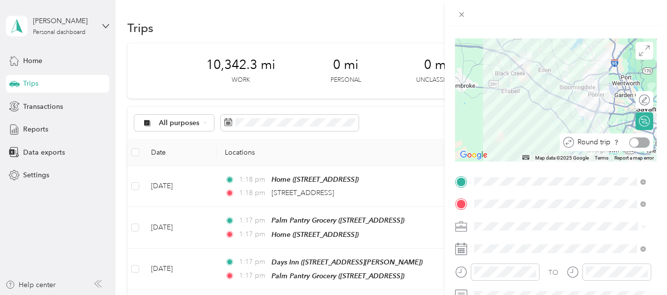
click at [639, 143] on div at bounding box center [639, 142] width 21 height 10
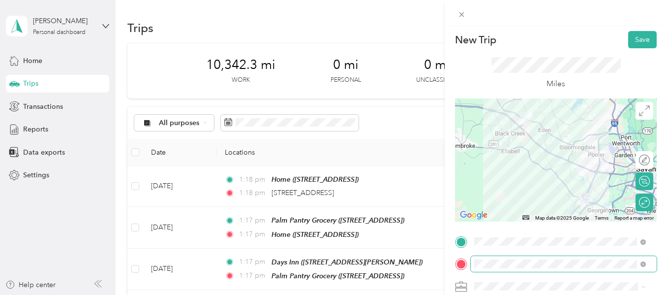
scroll to position [0, 0]
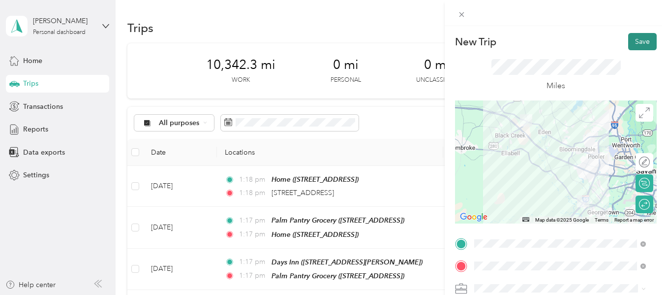
click at [633, 44] on button "Save" at bounding box center [642, 41] width 29 height 17
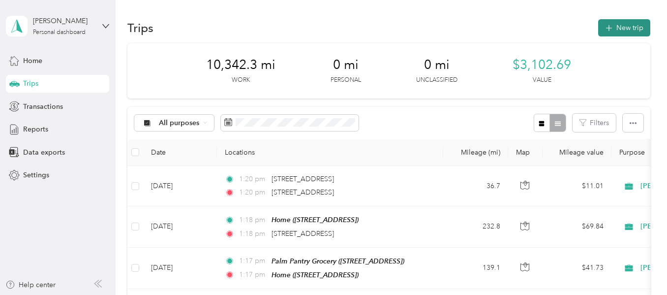
click at [620, 34] on button "New trip" at bounding box center [624, 27] width 52 height 17
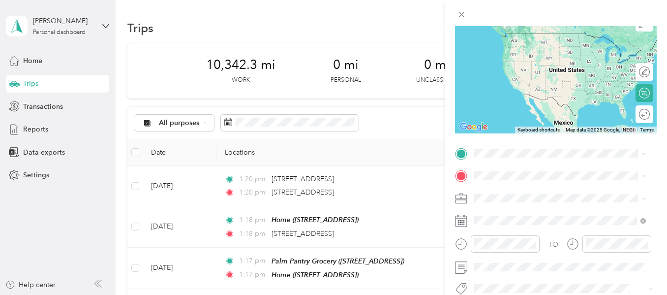
scroll to position [99, 0]
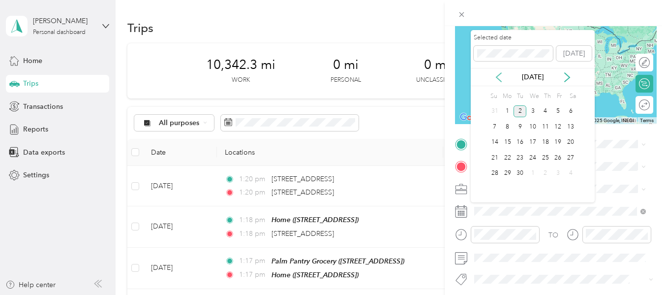
click at [501, 73] on icon at bounding box center [498, 77] width 5 height 9
click at [520, 174] on div "26" at bounding box center [520, 173] width 13 height 12
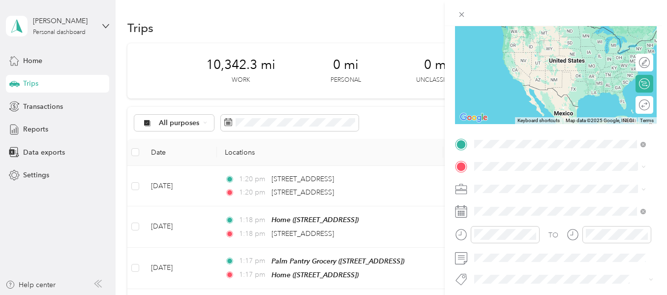
click at [522, 184] on span "[STREET_ADDRESS][US_STATE]" at bounding box center [542, 179] width 98 height 9
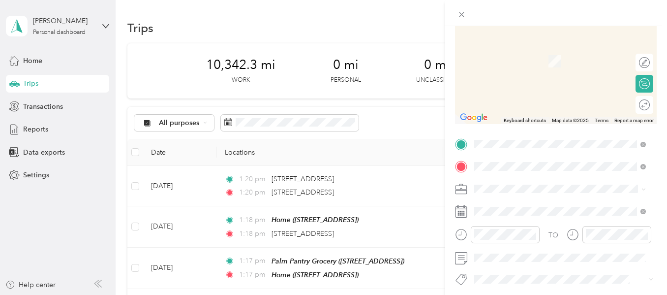
click at [517, 204] on span "[STREET_ADDRESS][US_STATE]" at bounding box center [542, 201] width 98 height 9
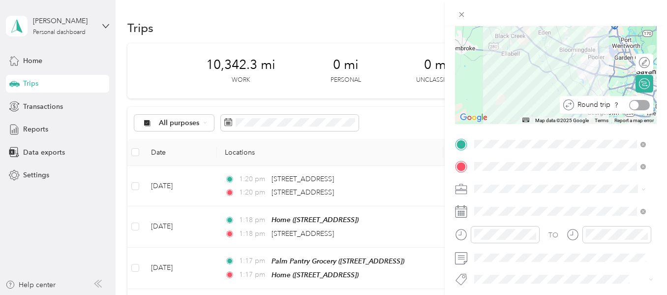
click at [638, 108] on div at bounding box center [639, 105] width 21 height 10
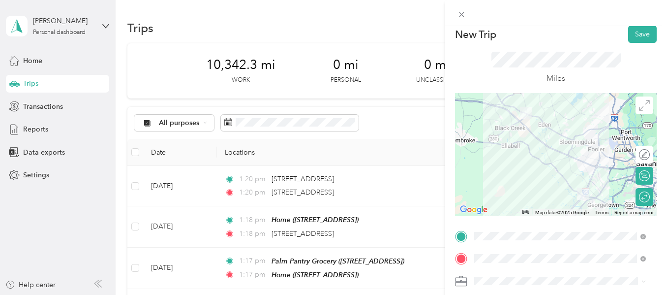
scroll to position [0, 0]
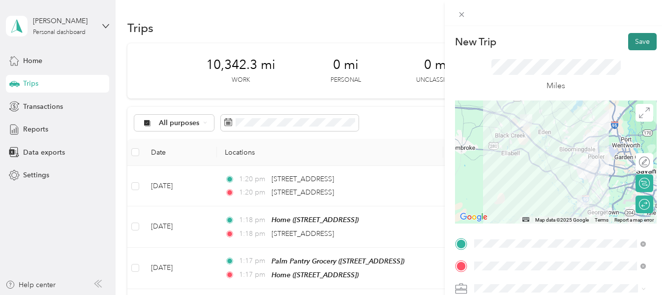
click at [628, 37] on button "Save" at bounding box center [642, 41] width 29 height 17
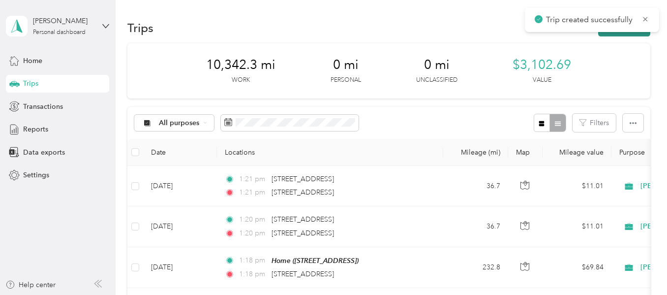
click at [622, 34] on button "New trip" at bounding box center [624, 27] width 52 height 17
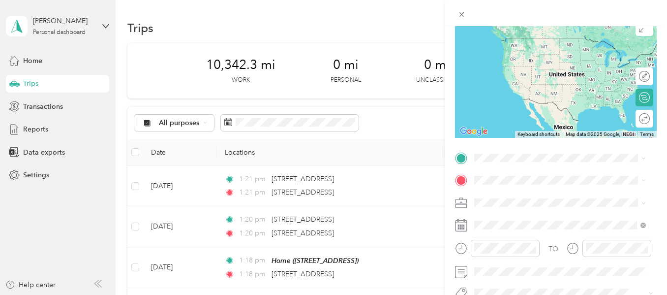
scroll to position [88, 0]
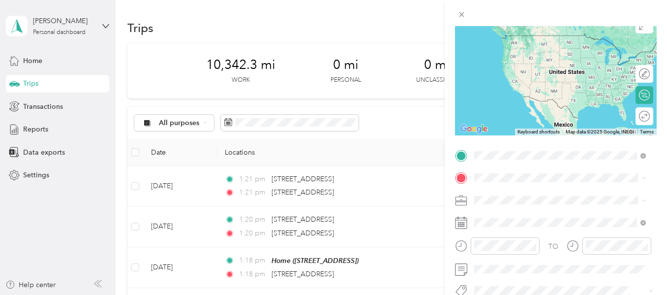
click at [548, 39] on span "[STREET_ADDRESS][US_STATE]" at bounding box center [542, 35] width 98 height 9
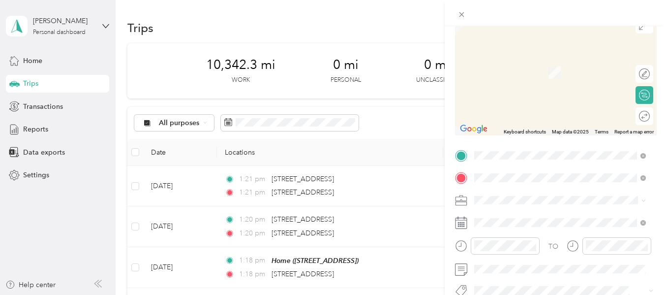
click at [533, 217] on span "[STREET_ADDRESS][US_STATE]" at bounding box center [542, 213] width 98 height 9
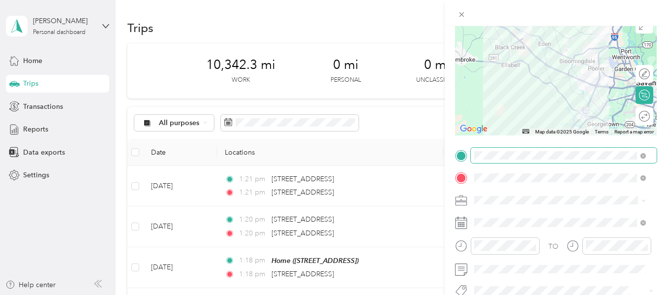
scroll to position [0, 0]
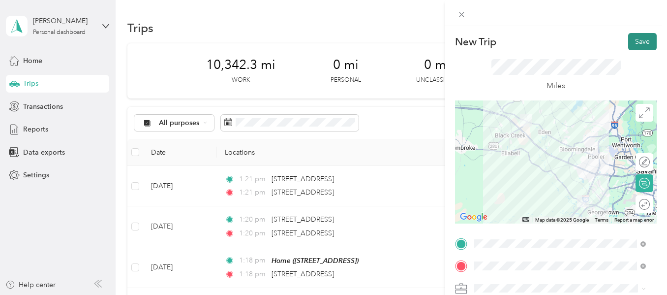
click at [636, 45] on button "Save" at bounding box center [642, 41] width 29 height 17
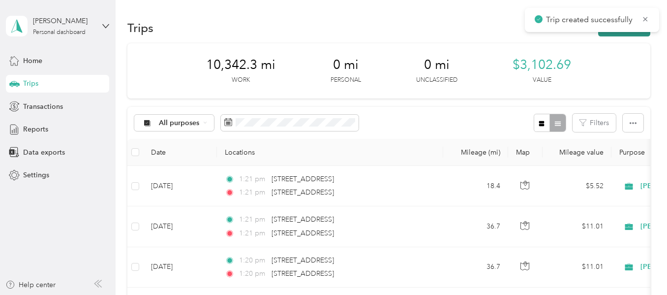
click at [621, 34] on button "New trip" at bounding box center [624, 27] width 52 height 17
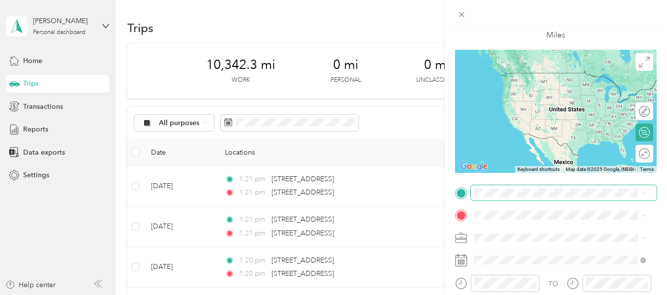
scroll to position [80, 0]
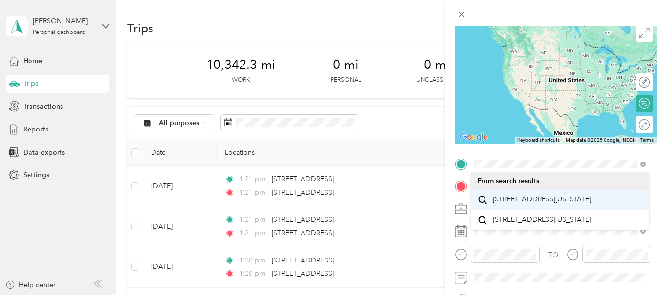
click at [526, 200] on span "[STREET_ADDRESS][US_STATE]" at bounding box center [542, 199] width 98 height 9
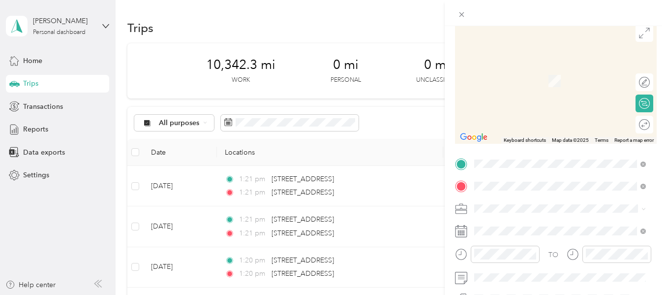
click at [528, 157] on span "[STREET_ADDRESS][PERSON_NAME]" at bounding box center [551, 153] width 117 height 8
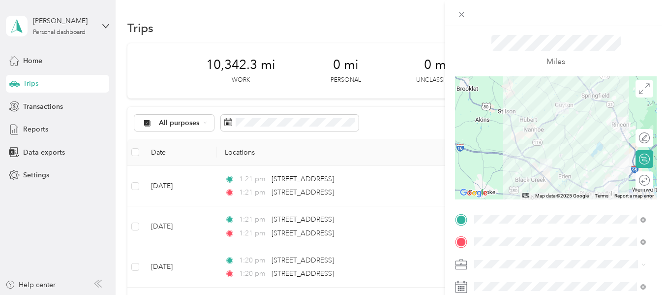
scroll to position [0, 0]
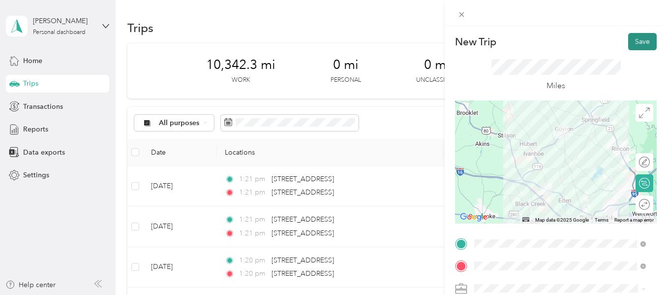
click at [628, 36] on button "Save" at bounding box center [642, 41] width 29 height 17
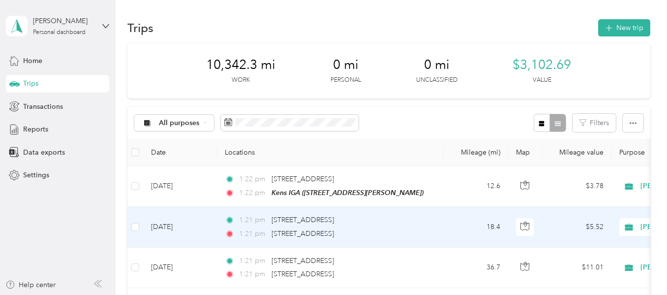
click at [448, 222] on td "18.4" at bounding box center [475, 227] width 65 height 40
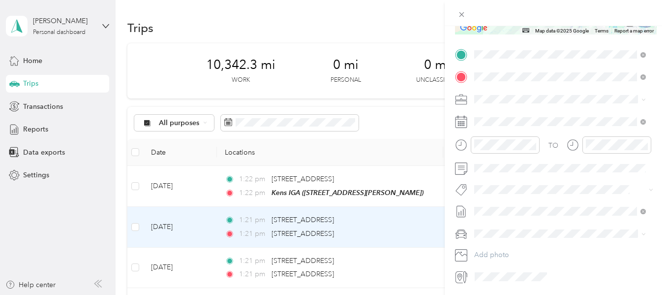
scroll to position [189, 0]
click at [507, 114] on span at bounding box center [564, 121] width 186 height 16
click at [499, 172] on icon at bounding box center [499, 177] width 10 height 10
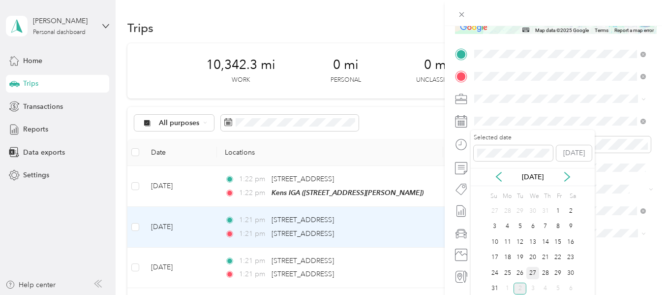
click at [528, 272] on div "27" at bounding box center [532, 273] width 13 height 12
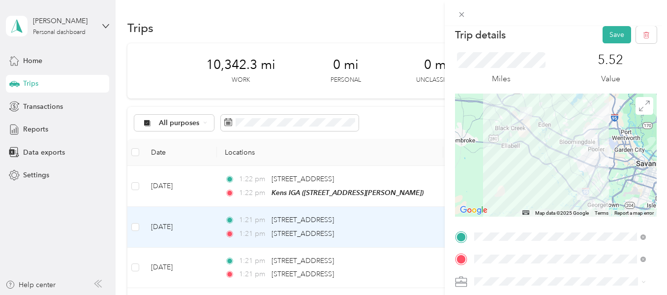
scroll to position [0, 0]
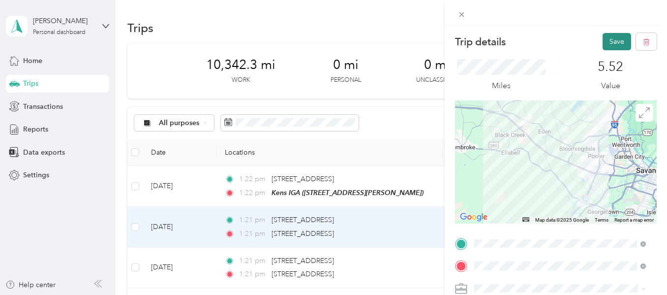
click at [610, 49] on button "Save" at bounding box center [617, 41] width 29 height 17
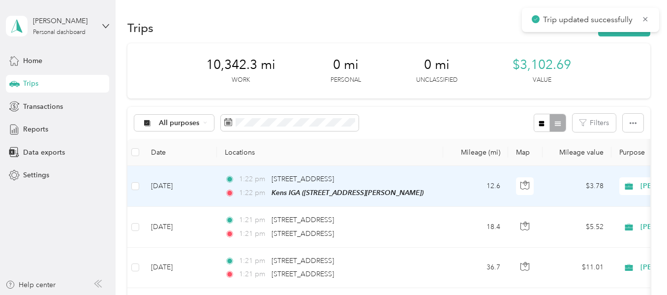
click at [396, 176] on div "1:22 pm [STREET_ADDRESS]" at bounding box center [328, 179] width 207 height 11
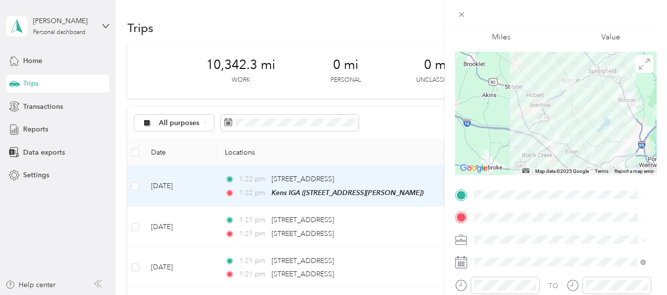
scroll to position [61, 0]
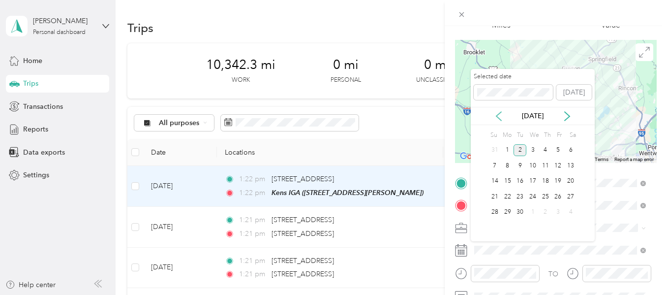
click at [499, 116] on icon at bounding box center [499, 116] width 10 height 10
click at [536, 209] on div "27" at bounding box center [532, 212] width 13 height 12
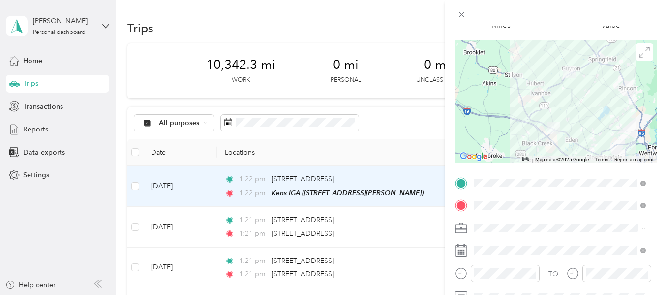
scroll to position [0, 0]
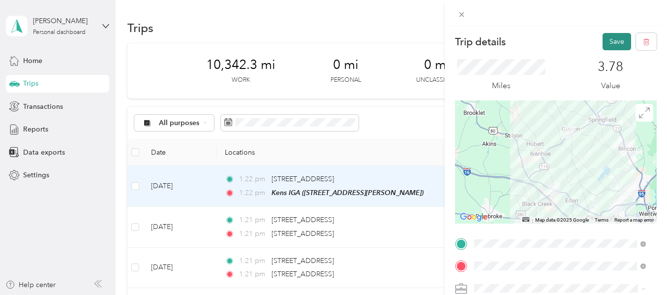
click at [610, 43] on button "Save" at bounding box center [617, 41] width 29 height 17
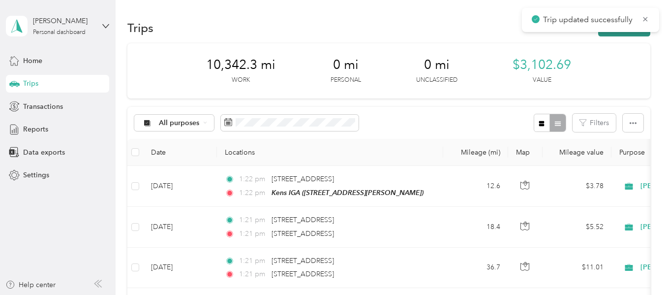
click at [604, 34] on button "New trip" at bounding box center [624, 27] width 52 height 17
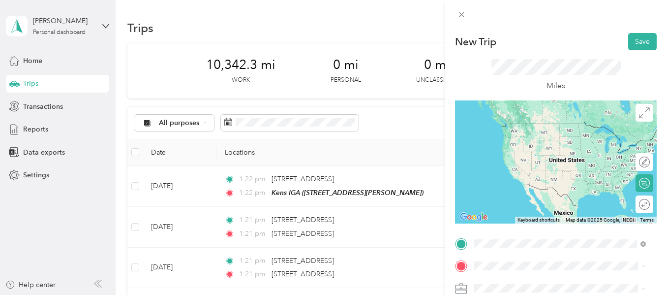
click at [538, 215] on span "[STREET_ADDRESS][PERSON_NAME]" at bounding box center [551, 210] width 117 height 8
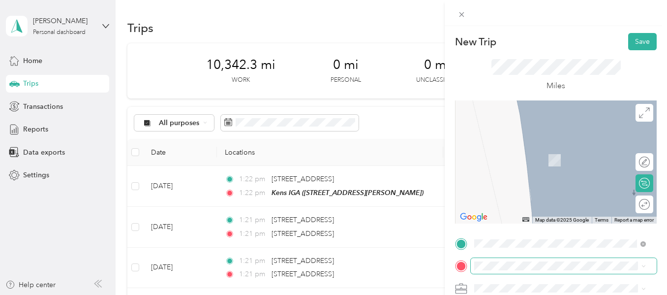
click at [522, 260] on span at bounding box center [564, 266] width 186 height 16
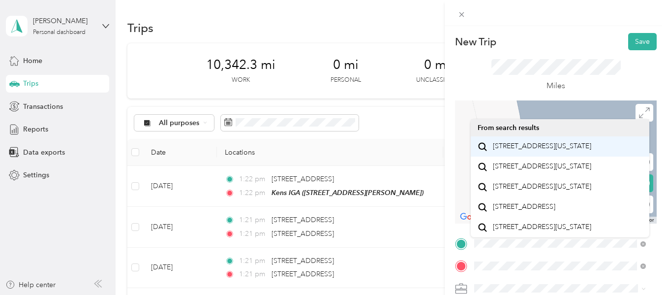
click at [529, 151] on span "[STREET_ADDRESS][US_STATE]" at bounding box center [542, 146] width 98 height 9
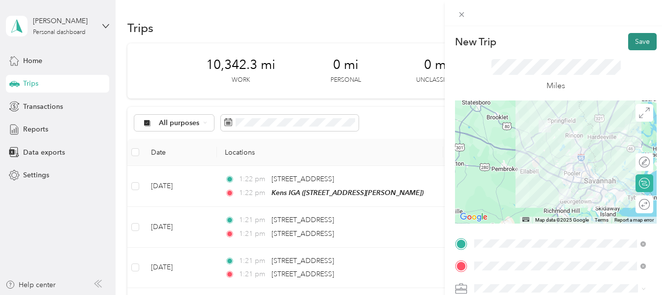
click at [634, 41] on button "Save" at bounding box center [642, 41] width 29 height 17
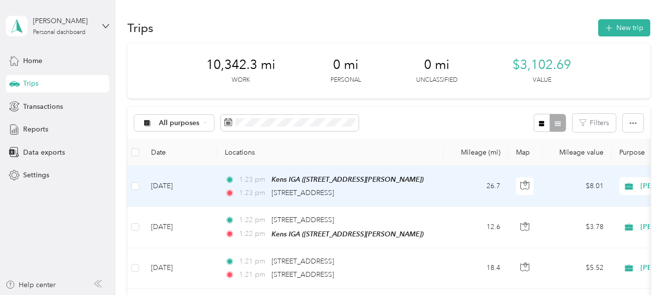
click at [412, 195] on div "1:23 pm [STREET_ADDRESS]" at bounding box center [328, 192] width 207 height 11
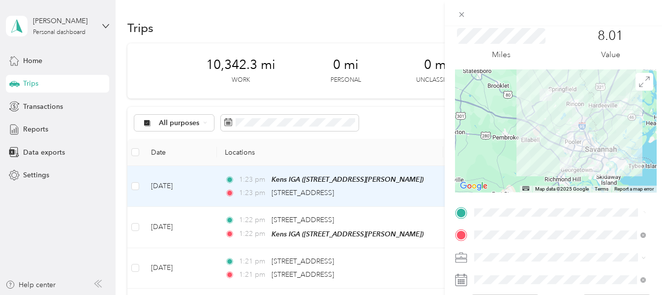
scroll to position [43, 0]
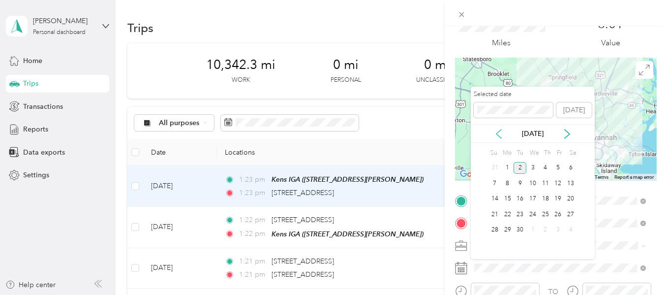
click at [499, 132] on icon at bounding box center [499, 134] width 10 height 10
click at [534, 227] on div "27" at bounding box center [532, 230] width 13 height 12
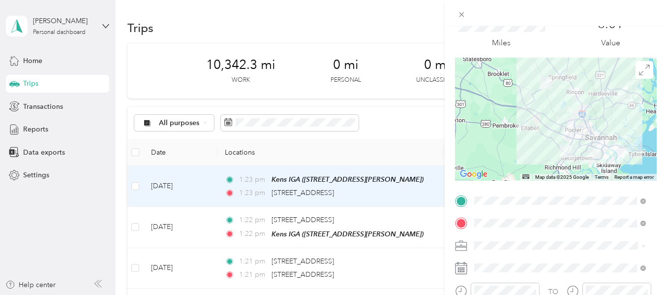
scroll to position [0, 0]
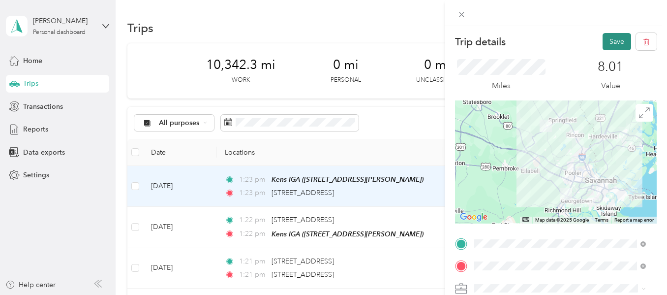
click at [612, 45] on button "Save" at bounding box center [617, 41] width 29 height 17
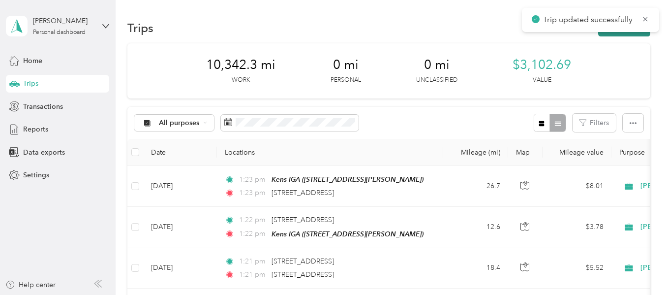
click at [616, 32] on button "New trip" at bounding box center [624, 27] width 52 height 17
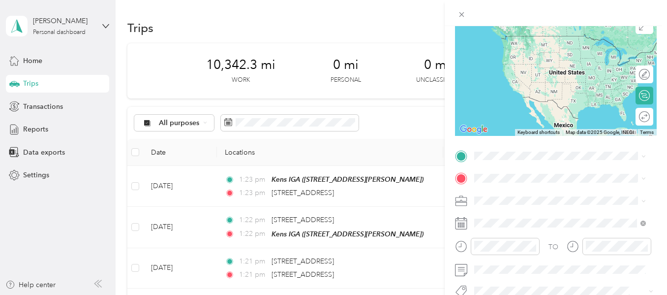
scroll to position [88, 0]
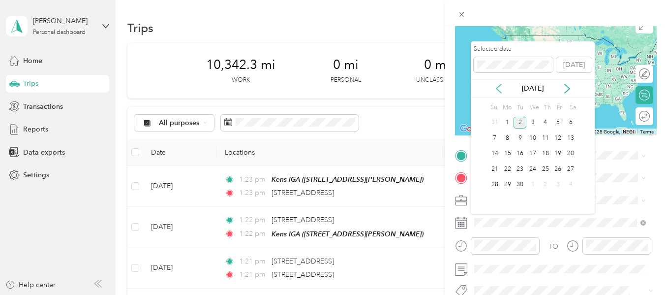
click at [499, 88] on icon at bounding box center [499, 89] width 10 height 10
click at [548, 184] on div "28" at bounding box center [545, 185] width 13 height 12
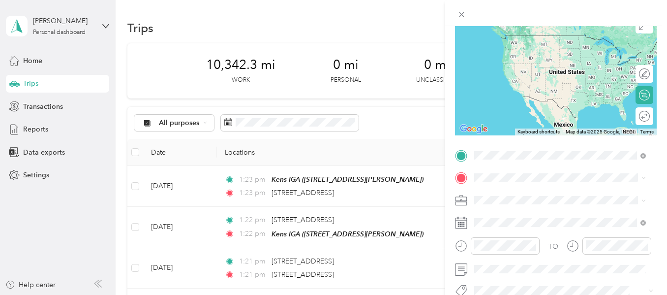
click at [548, 43] on div "[STREET_ADDRESS][US_STATE]" at bounding box center [560, 36] width 165 height 13
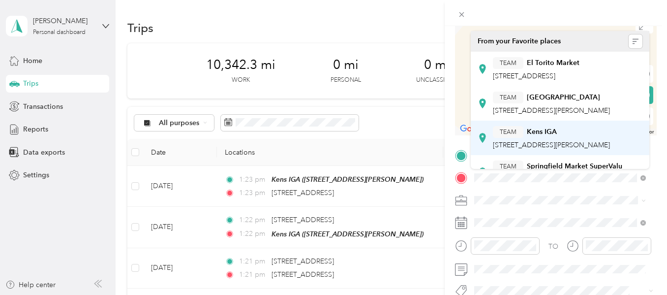
click at [516, 149] on span "[STREET_ADDRESS][PERSON_NAME]" at bounding box center [551, 145] width 117 height 8
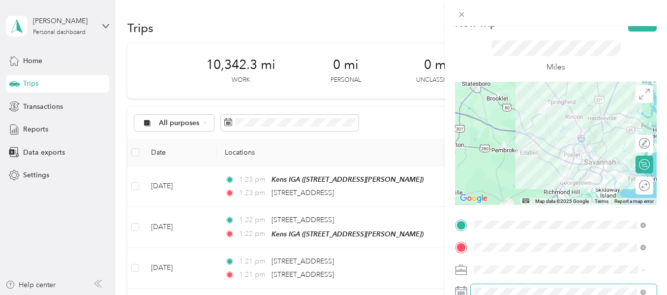
scroll to position [18, 0]
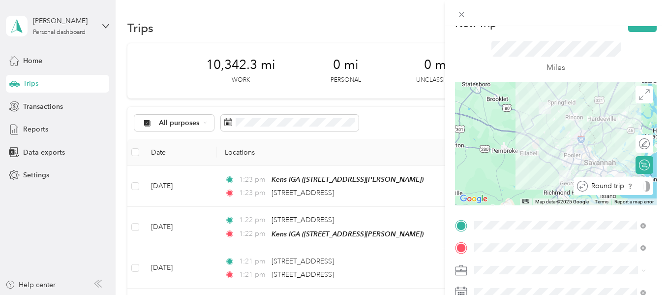
click at [643, 189] on div at bounding box center [646, 186] width 7 height 10
click at [629, 25] on div at bounding box center [556, 13] width 222 height 26
click at [629, 28] on button "Save" at bounding box center [642, 23] width 29 height 17
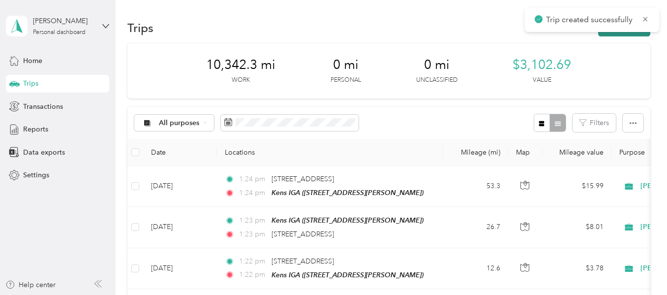
click at [632, 35] on button "New trip" at bounding box center [624, 27] width 52 height 17
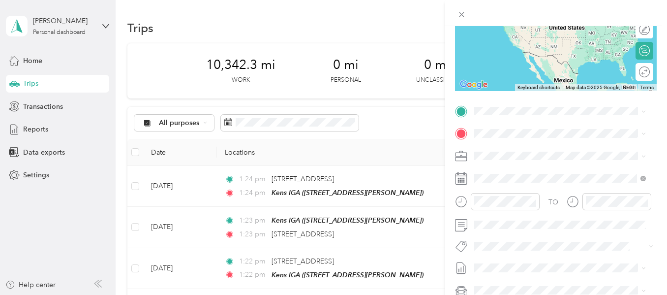
scroll to position [133, 0]
click at [530, 149] on span "[STREET_ADDRESS][US_STATE]" at bounding box center [542, 145] width 98 height 9
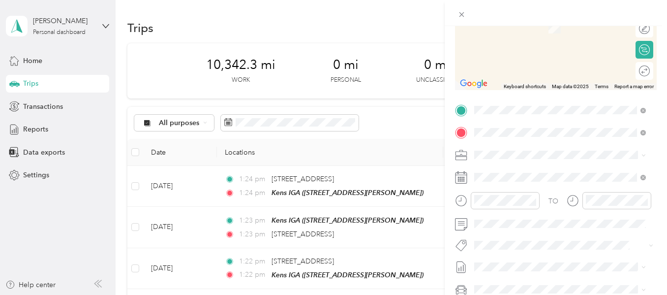
click at [520, 221] on span "[STREET_ADDRESS]" at bounding box center [524, 217] width 62 height 8
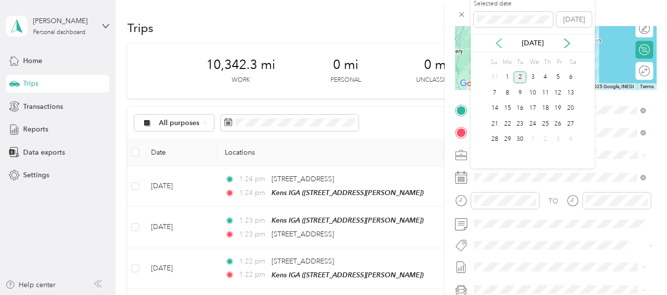
click at [501, 42] on icon at bounding box center [499, 43] width 10 height 10
click at [555, 140] on div "29" at bounding box center [558, 139] width 13 height 12
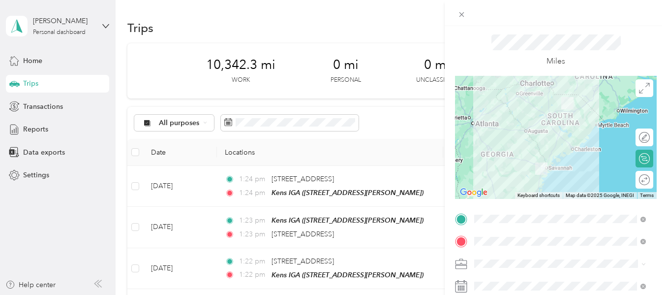
scroll to position [5, 0]
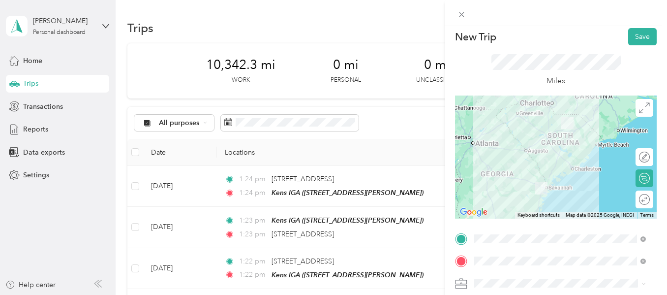
click at [558, 135] on div at bounding box center [556, 156] width 202 height 123
click at [636, 38] on button "Save" at bounding box center [642, 36] width 29 height 17
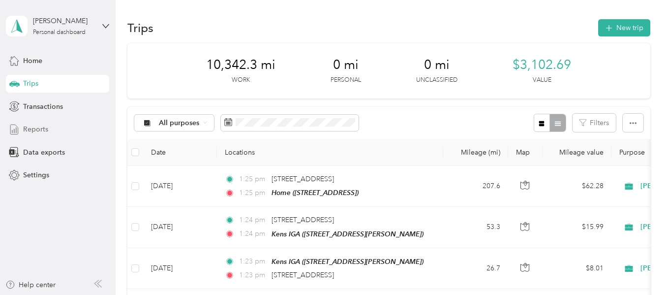
click at [54, 129] on div "Reports" at bounding box center [57, 130] width 103 height 18
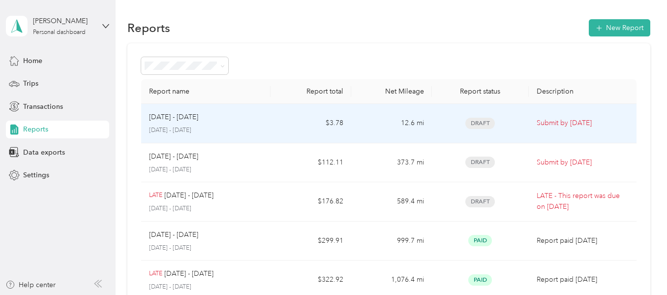
click at [279, 126] on td "$3.78" at bounding box center [311, 123] width 81 height 39
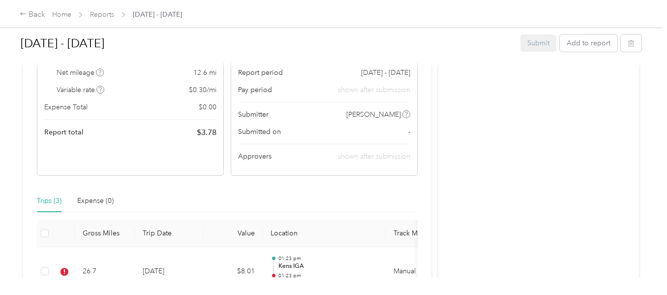
scroll to position [139, 0]
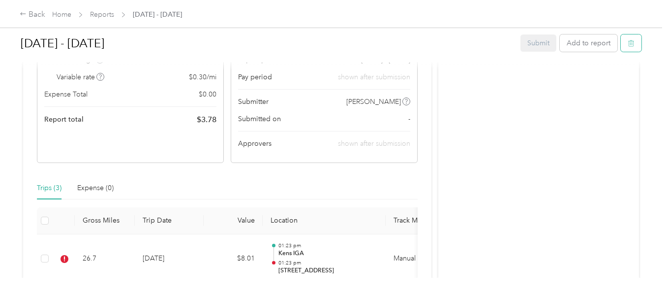
click at [625, 49] on button "button" at bounding box center [631, 42] width 21 height 17
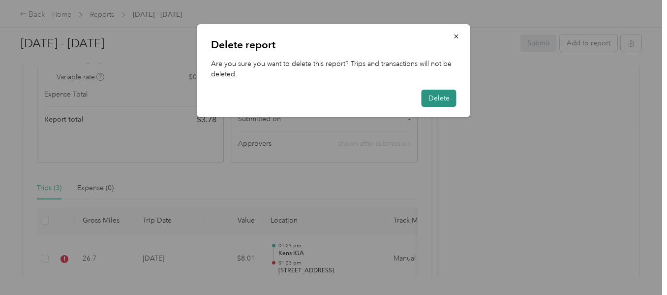
click at [441, 101] on button "Delete" at bounding box center [439, 98] width 35 height 17
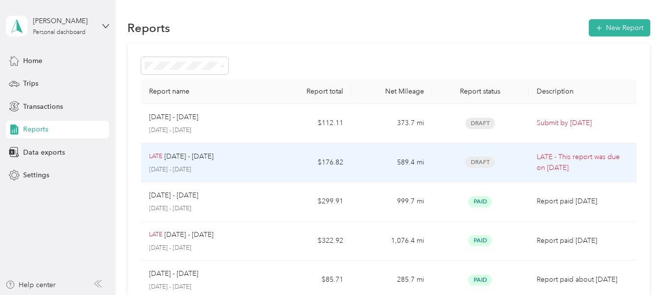
click at [432, 170] on td "Draft" at bounding box center [480, 162] width 97 height 39
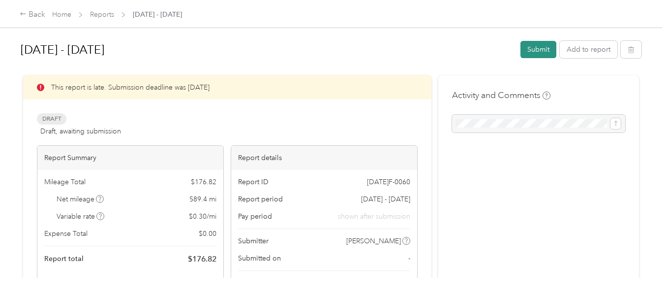
click at [533, 51] on button "Submit" at bounding box center [539, 49] width 36 height 17
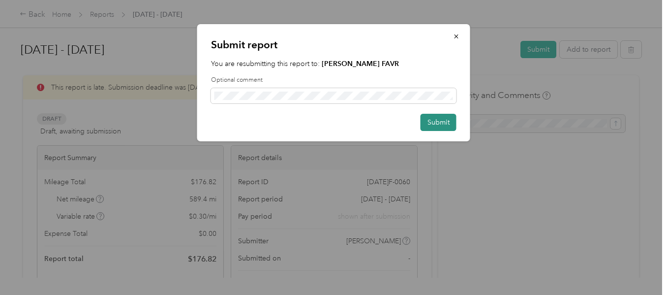
click at [434, 122] on button "Submit" at bounding box center [439, 122] width 36 height 17
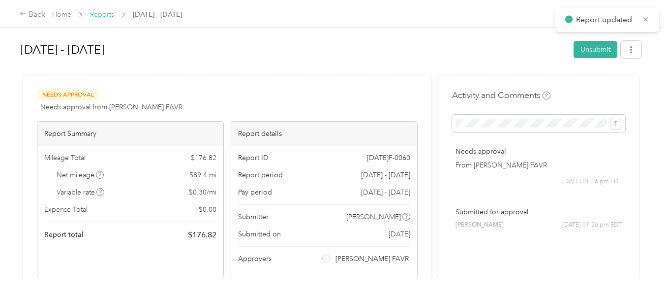
click at [110, 13] on link "Reports" at bounding box center [102, 14] width 24 height 8
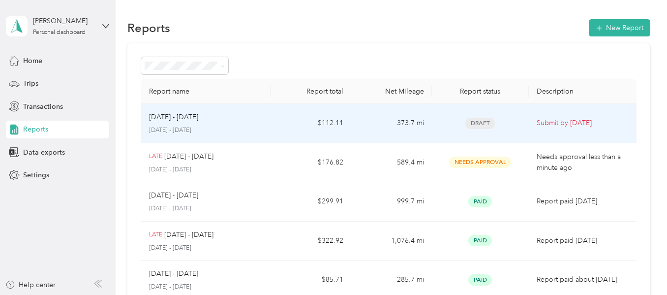
click at [524, 134] on td "Draft" at bounding box center [480, 123] width 97 height 39
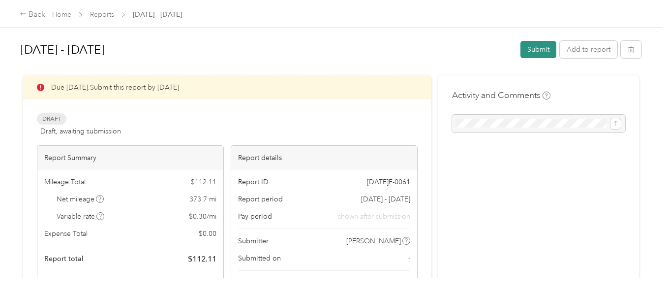
click at [537, 44] on button "Submit" at bounding box center [539, 49] width 36 height 17
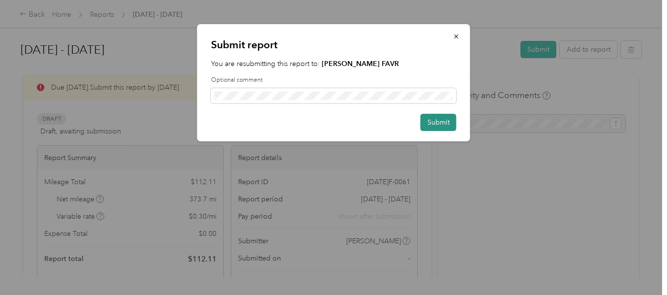
click at [440, 118] on button "Submit" at bounding box center [439, 122] width 36 height 17
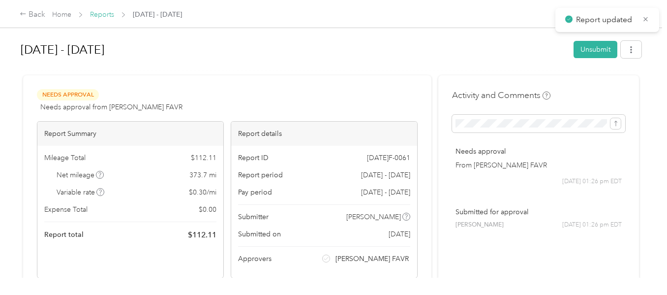
click at [113, 13] on link "Reports" at bounding box center [102, 14] width 24 height 8
